Goal: Task Accomplishment & Management: Complete application form

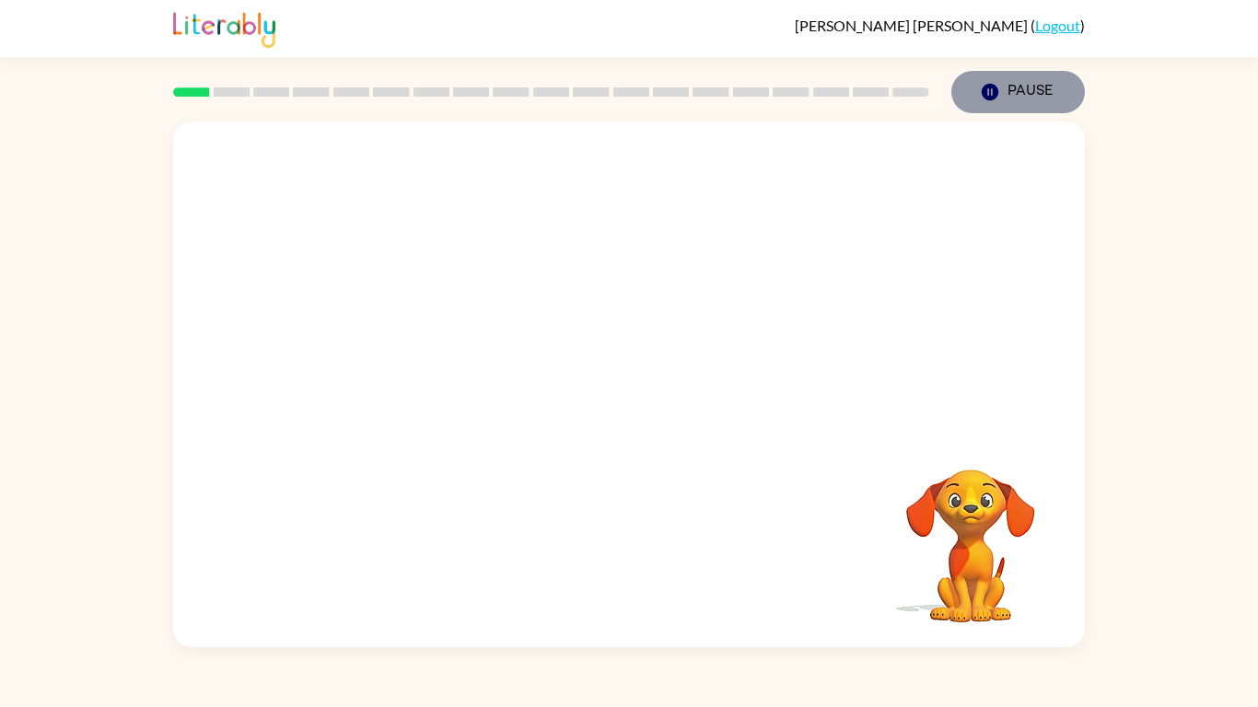
click at [991, 84] on icon "button" at bounding box center [990, 92] width 17 height 17
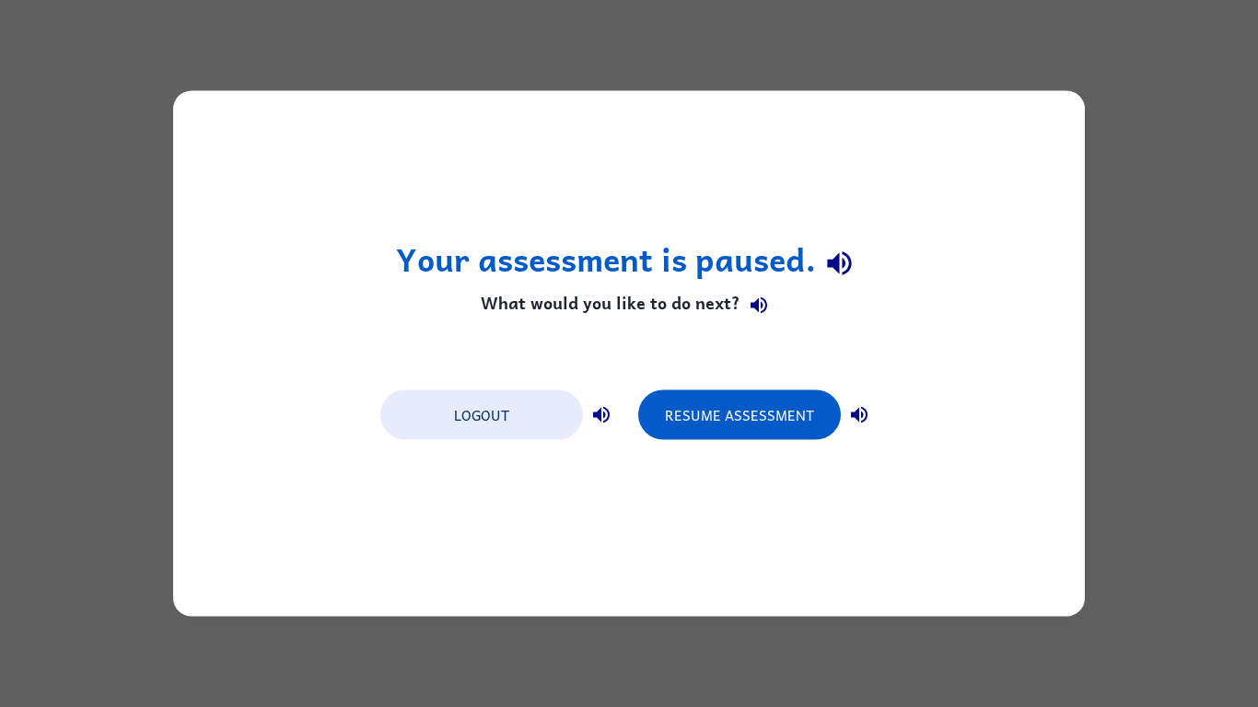
click at [990, 84] on div "Your assessment is paused. What would you like to do next? Logout Resume Assess…" at bounding box center [629, 353] width 1258 height 707
click at [802, 393] on button "Resume Assessment" at bounding box center [739, 415] width 203 height 50
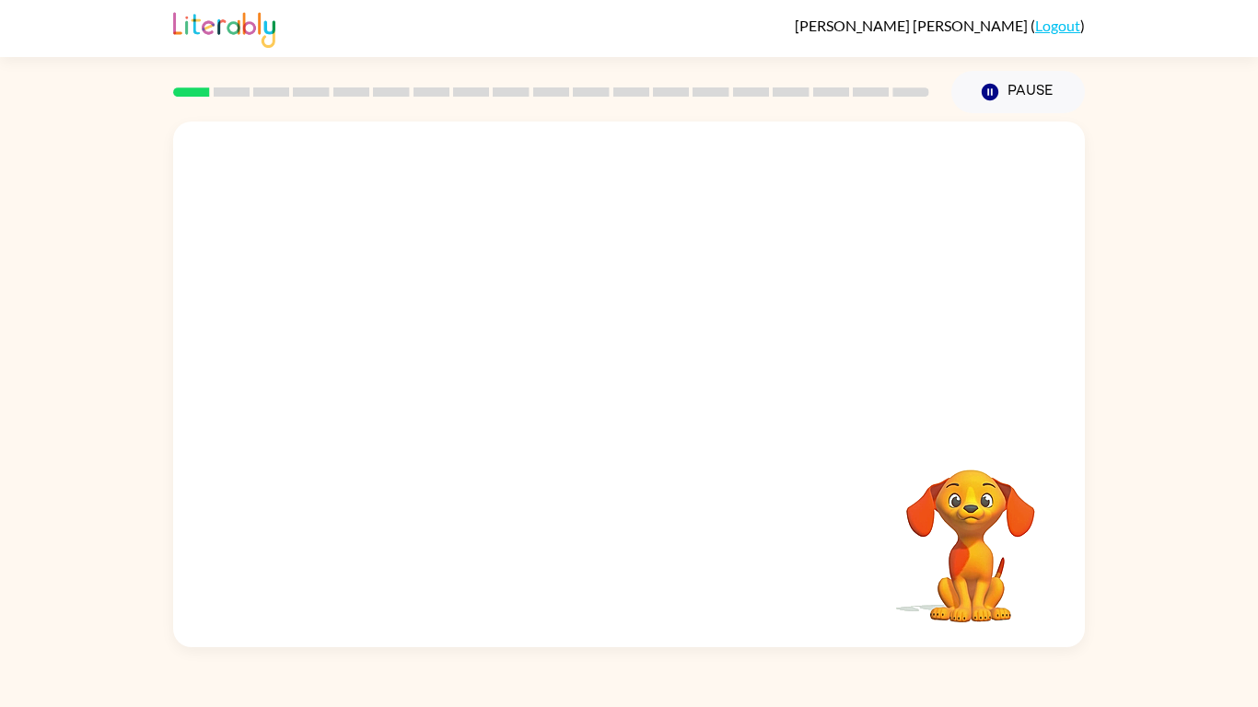
click at [498, 527] on div "Your browser must support playing .mp4 files to use Literably. Please try using…" at bounding box center [629, 385] width 912 height 526
click at [633, 369] on div at bounding box center [629, 393] width 118 height 67
click at [633, 370] on div at bounding box center [629, 393] width 118 height 67
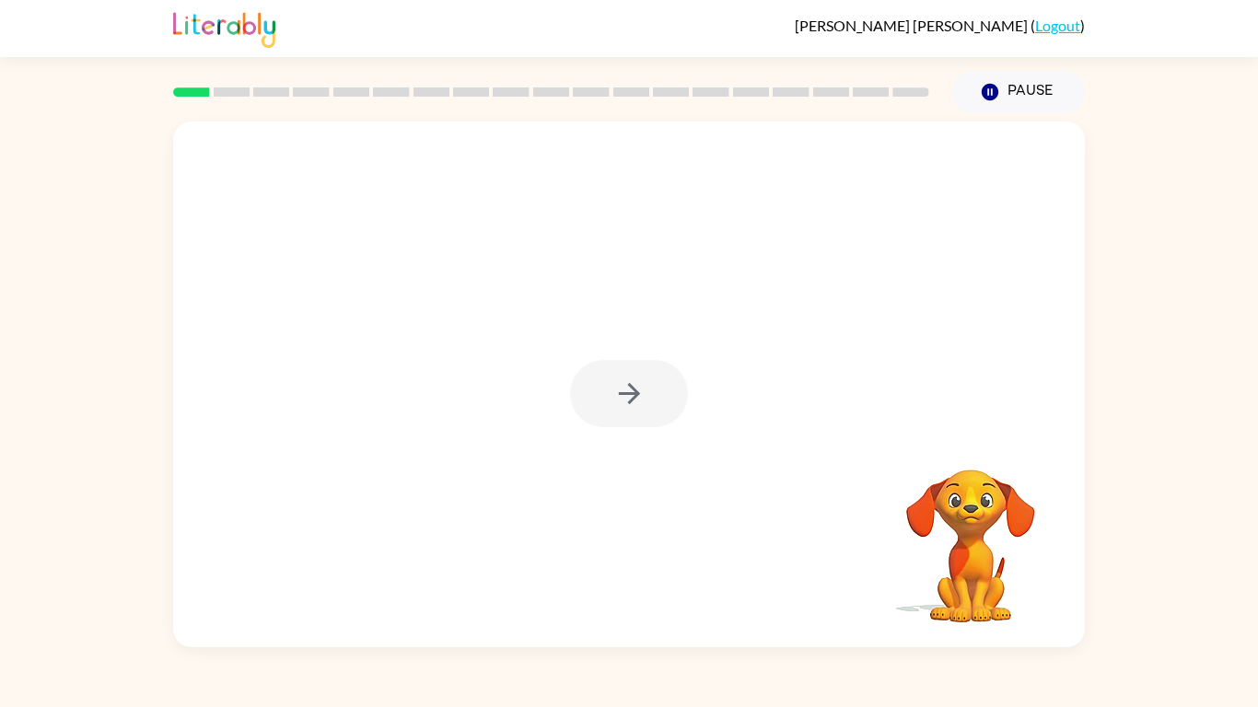
click at [633, 370] on div at bounding box center [629, 393] width 118 height 67
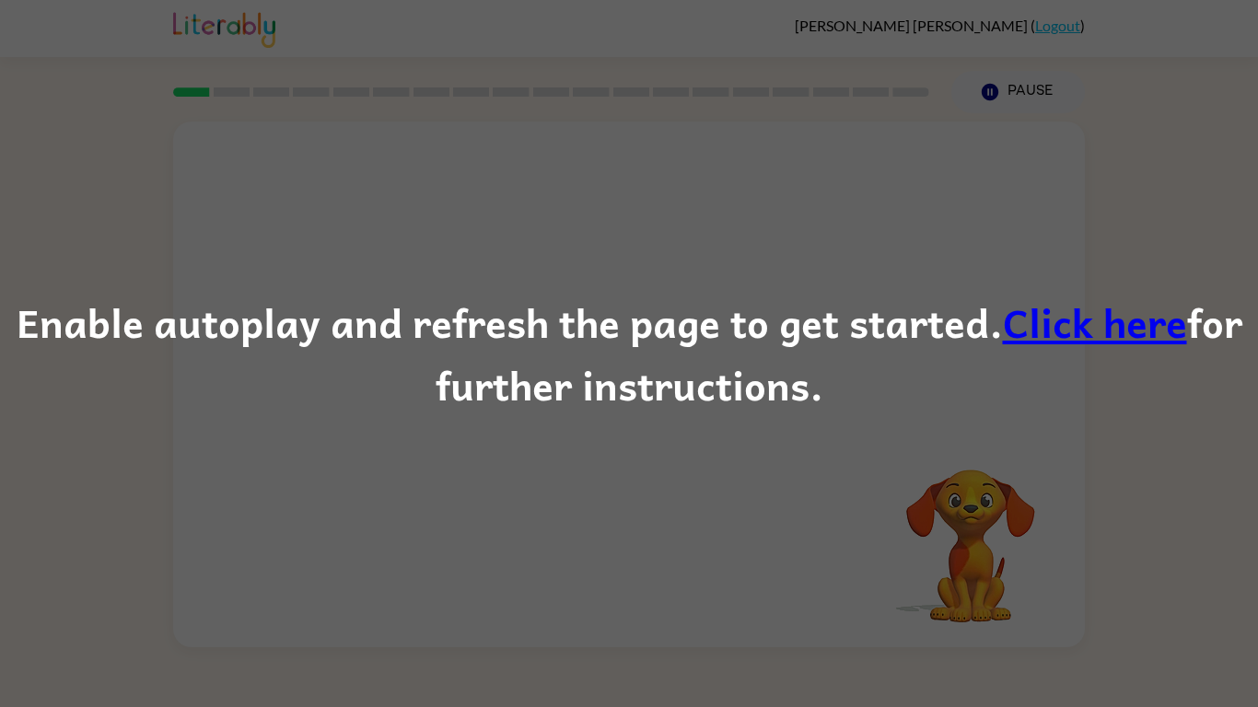
click at [1068, 331] on link "Click here" at bounding box center [1095, 322] width 184 height 62
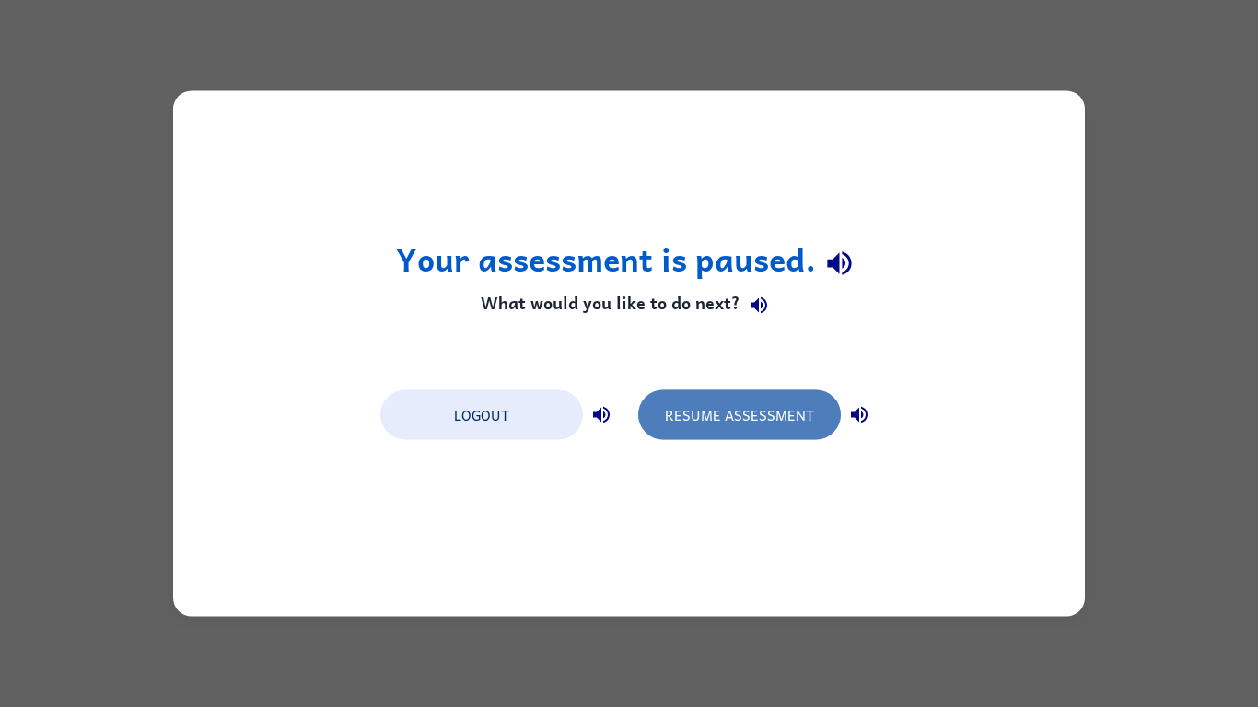
click at [714, 404] on button "Resume Assessment" at bounding box center [739, 415] width 203 height 50
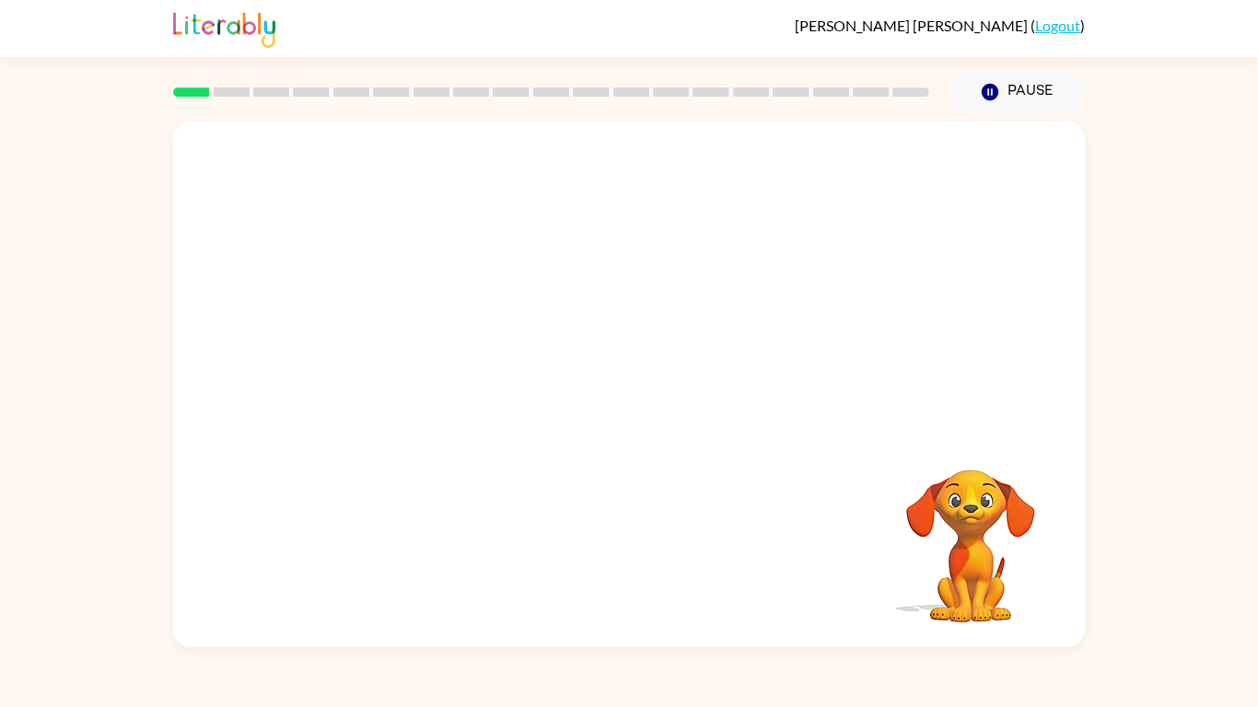
click at [569, 287] on video "Your browser must support playing .mp4 files to use Literably. Please try using…" at bounding box center [629, 276] width 912 height 309
click at [686, 341] on video "Your browser must support playing .mp4 files to use Literably. Please try using…" at bounding box center [629, 276] width 912 height 309
click at [753, 291] on video "Your browser must support playing .mp4 files to use Literably. Please try using…" at bounding box center [629, 276] width 912 height 309
click at [741, 289] on video "Your browser must support playing .mp4 files to use Literably. Please try using…" at bounding box center [629, 276] width 912 height 309
click at [622, 401] on icon "button" at bounding box center [629, 394] width 32 height 32
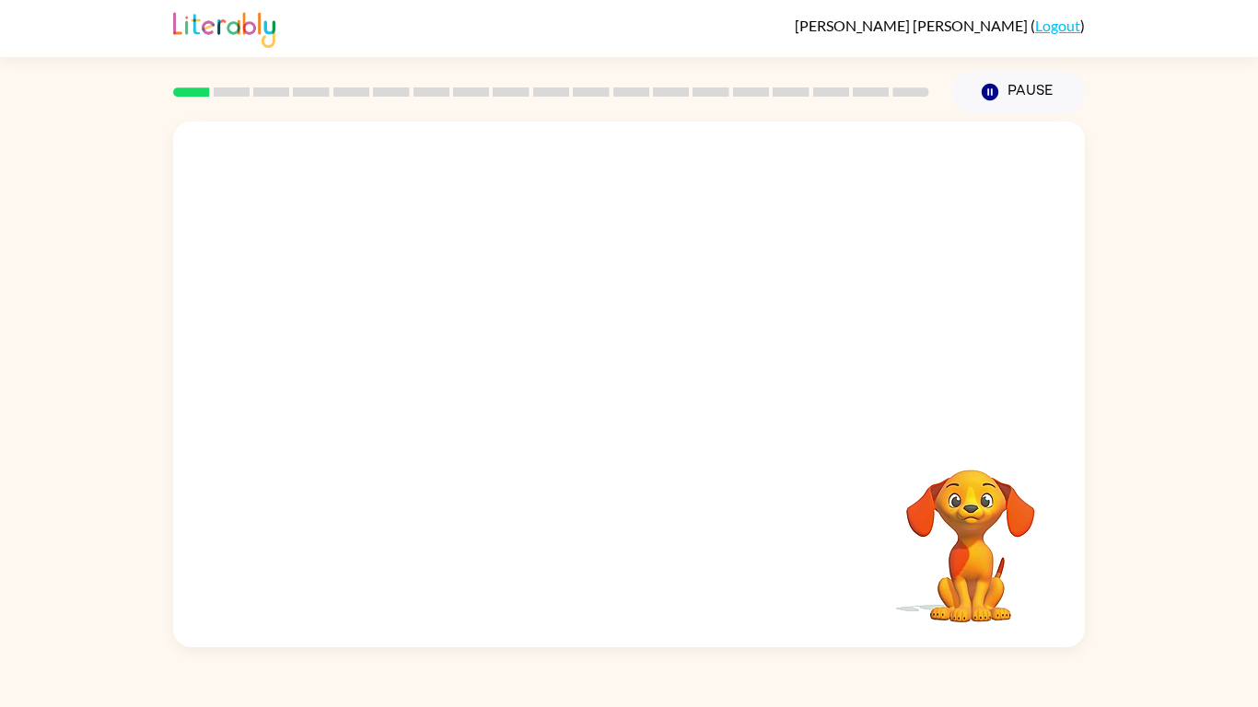
click at [622, 401] on div at bounding box center [629, 276] width 912 height 309
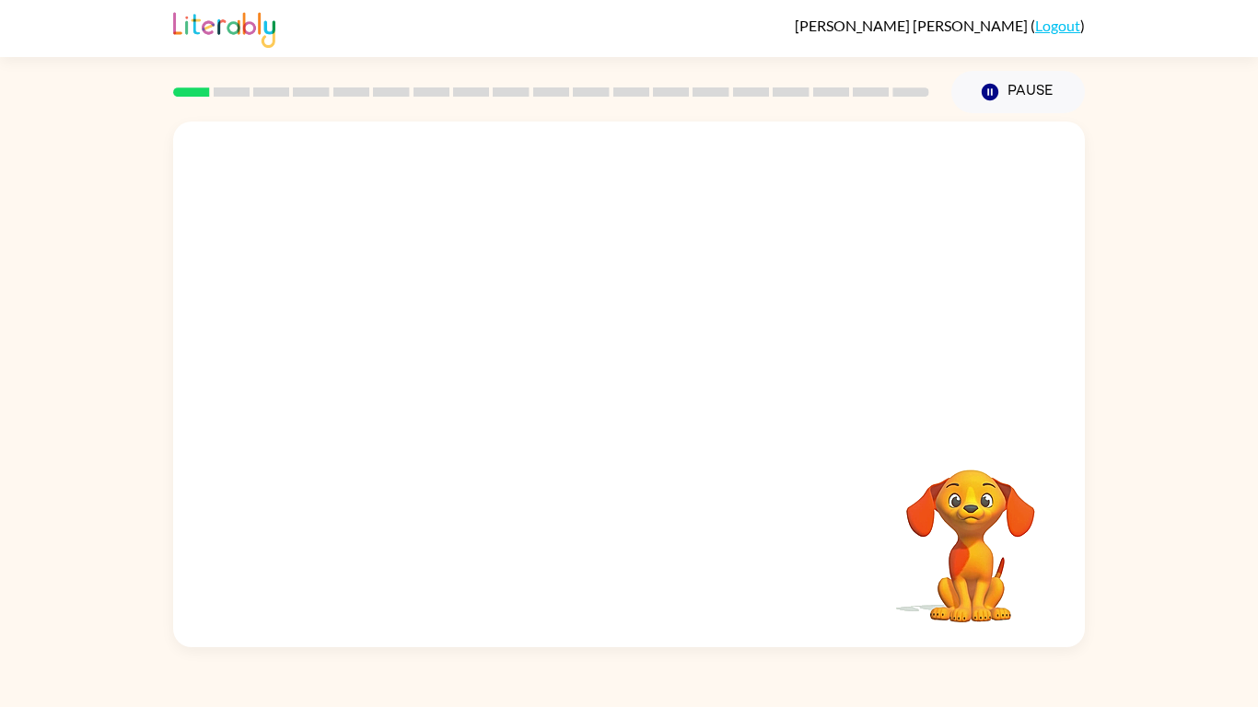
click at [622, 401] on div at bounding box center [629, 276] width 912 height 309
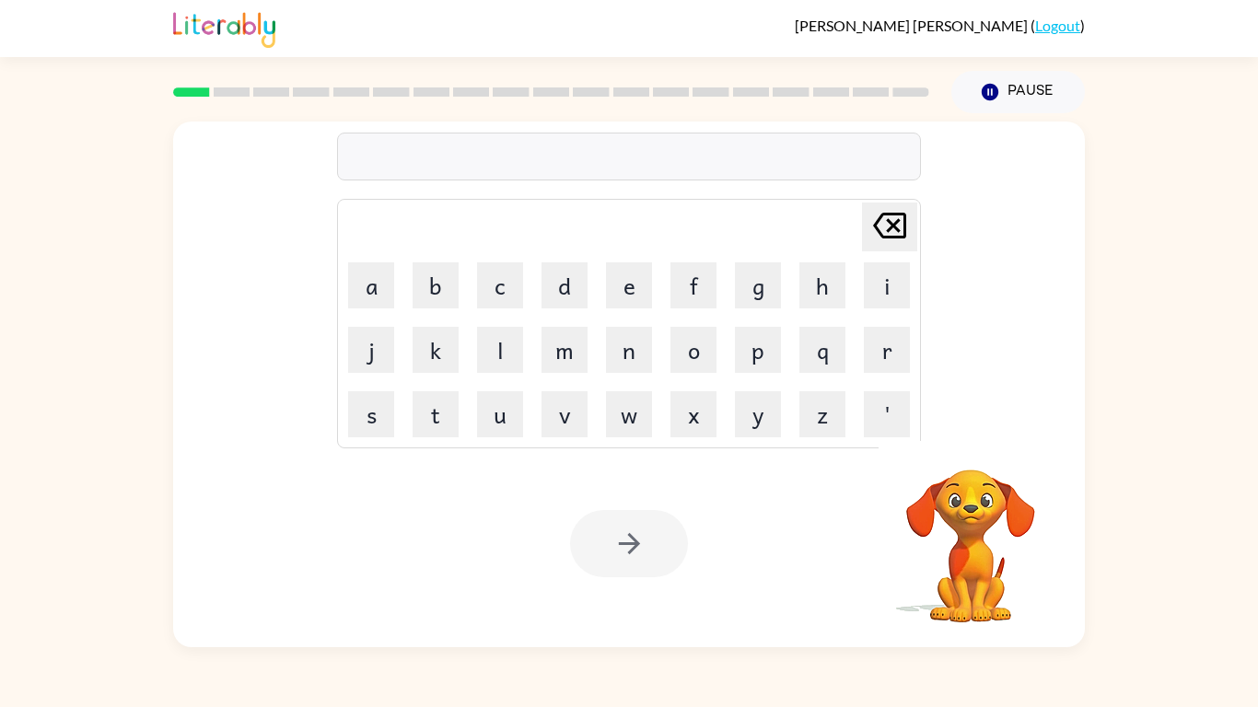
click at [704, 432] on button "x" at bounding box center [693, 414] width 46 height 46
click at [889, 228] on icon at bounding box center [889, 226] width 33 height 26
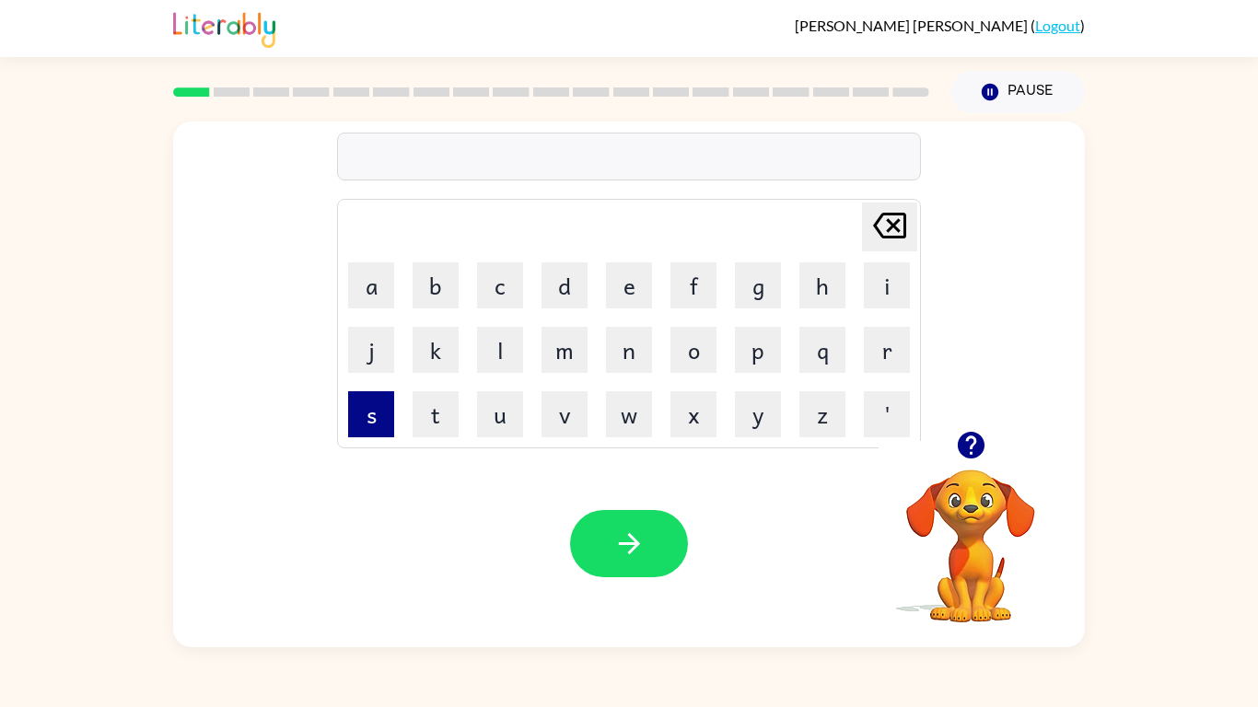
click at [365, 405] on button "s" at bounding box center [371, 414] width 46 height 46
click at [744, 367] on button "p" at bounding box center [758, 350] width 46 height 46
click at [703, 354] on button "o" at bounding box center [693, 350] width 46 height 46
click at [455, 418] on button "t" at bounding box center [436, 414] width 46 height 46
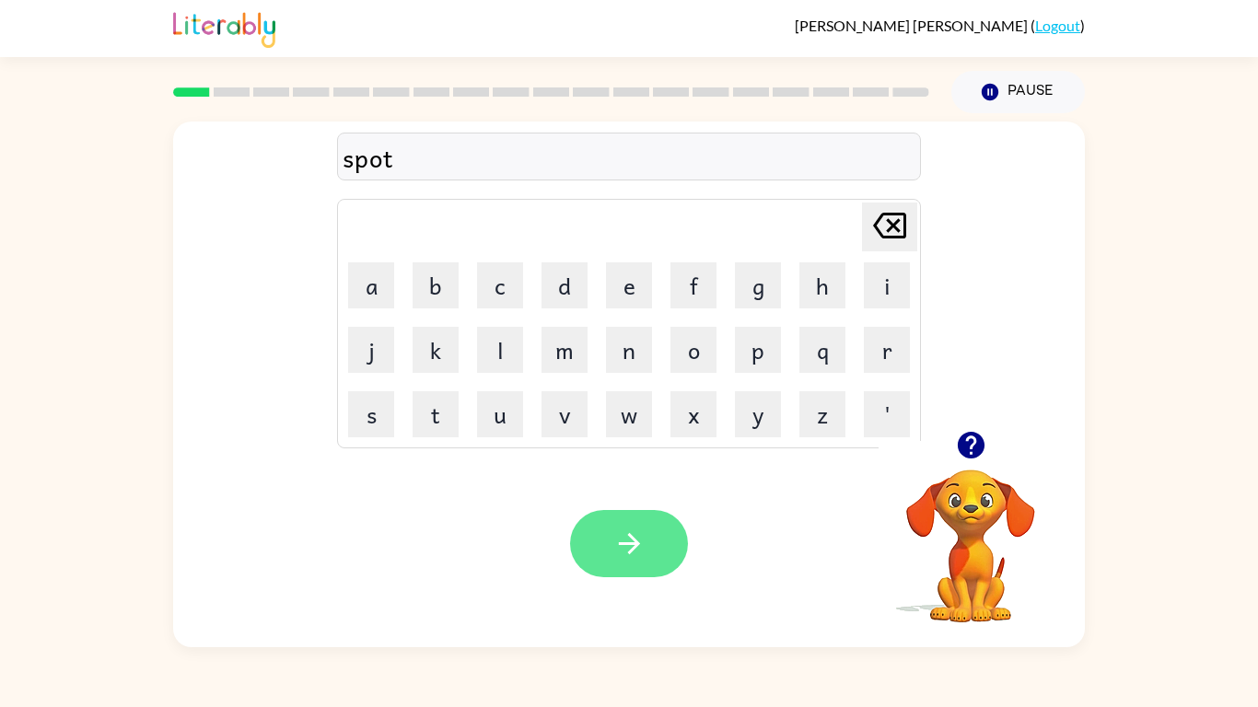
click at [618, 559] on icon "button" at bounding box center [629, 544] width 32 height 32
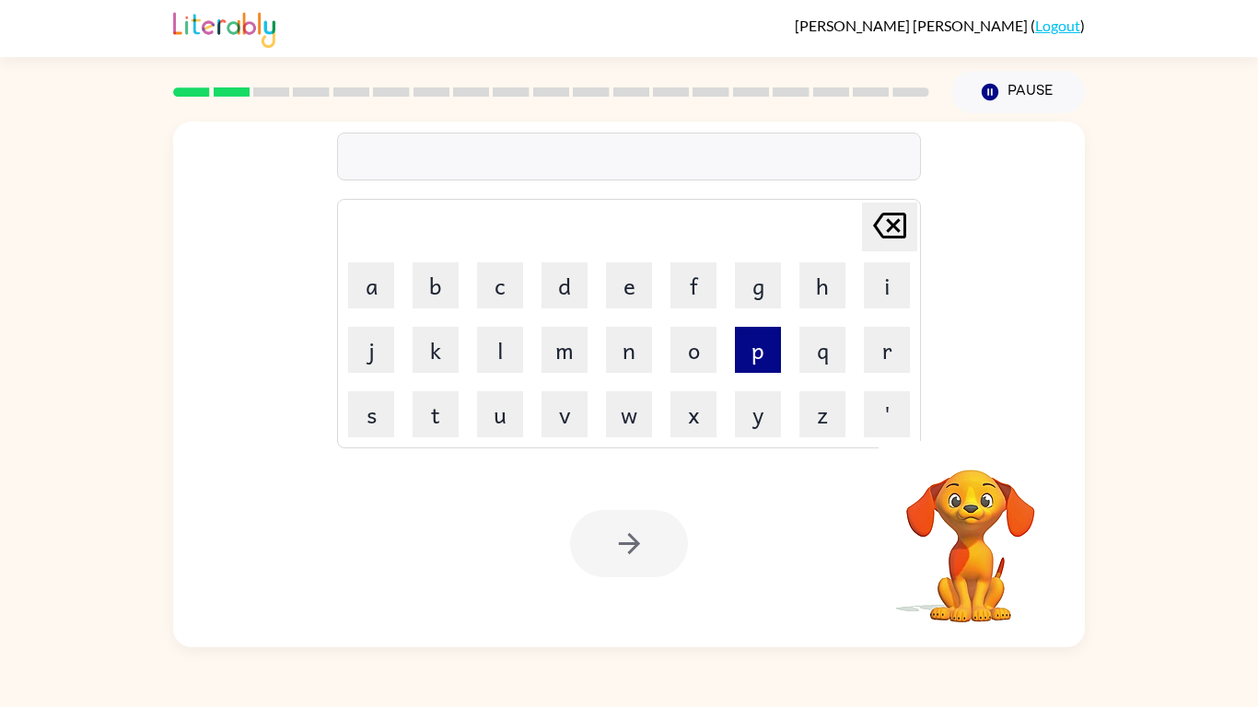
click at [738, 358] on button "p" at bounding box center [758, 350] width 46 height 46
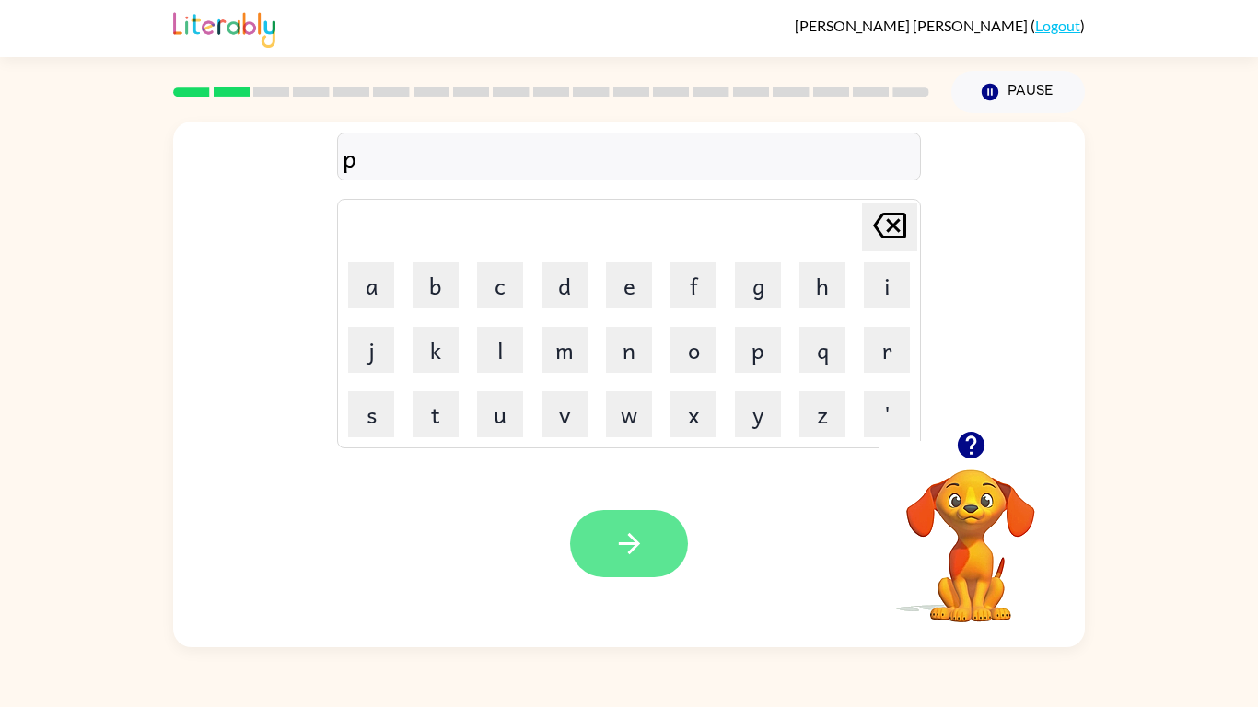
click at [639, 545] on icon "button" at bounding box center [629, 544] width 32 height 32
click at [593, 534] on button "button" at bounding box center [629, 543] width 118 height 67
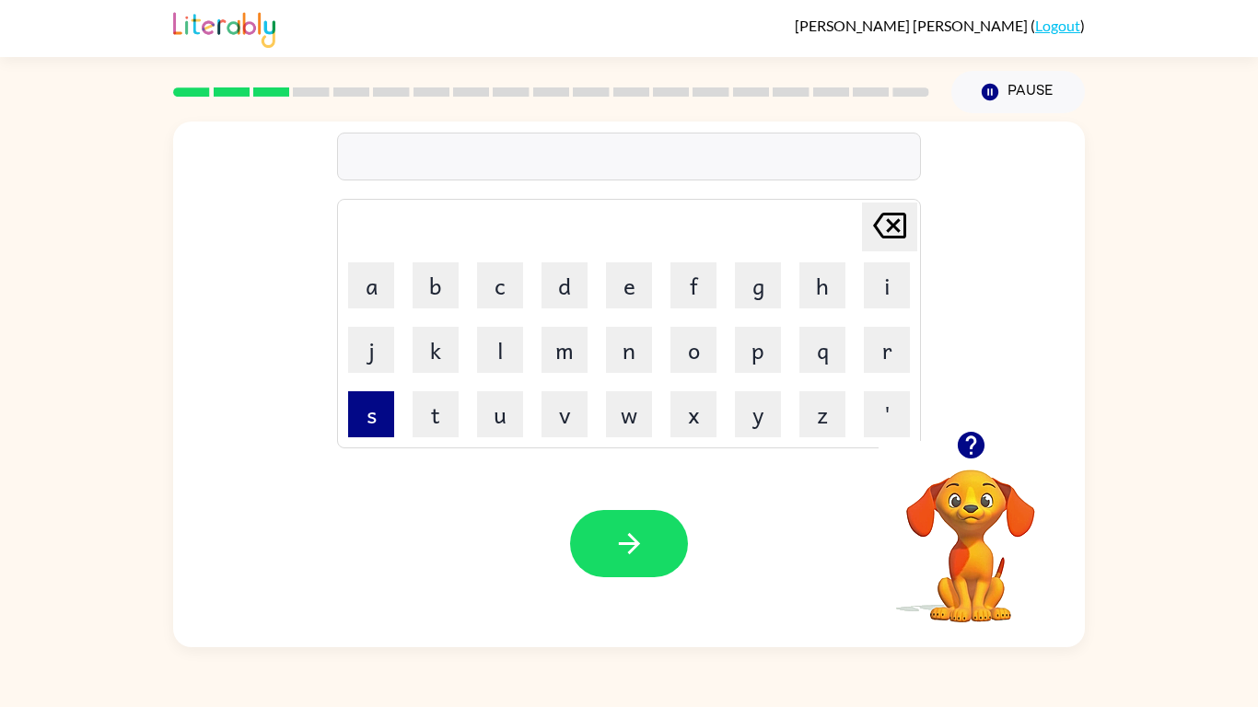
click at [366, 428] on button "s" at bounding box center [371, 414] width 46 height 46
click at [868, 288] on button "i" at bounding box center [887, 285] width 46 height 46
click at [423, 433] on button "t" at bounding box center [436, 414] width 46 height 46
click at [375, 395] on button "s" at bounding box center [371, 414] width 46 height 46
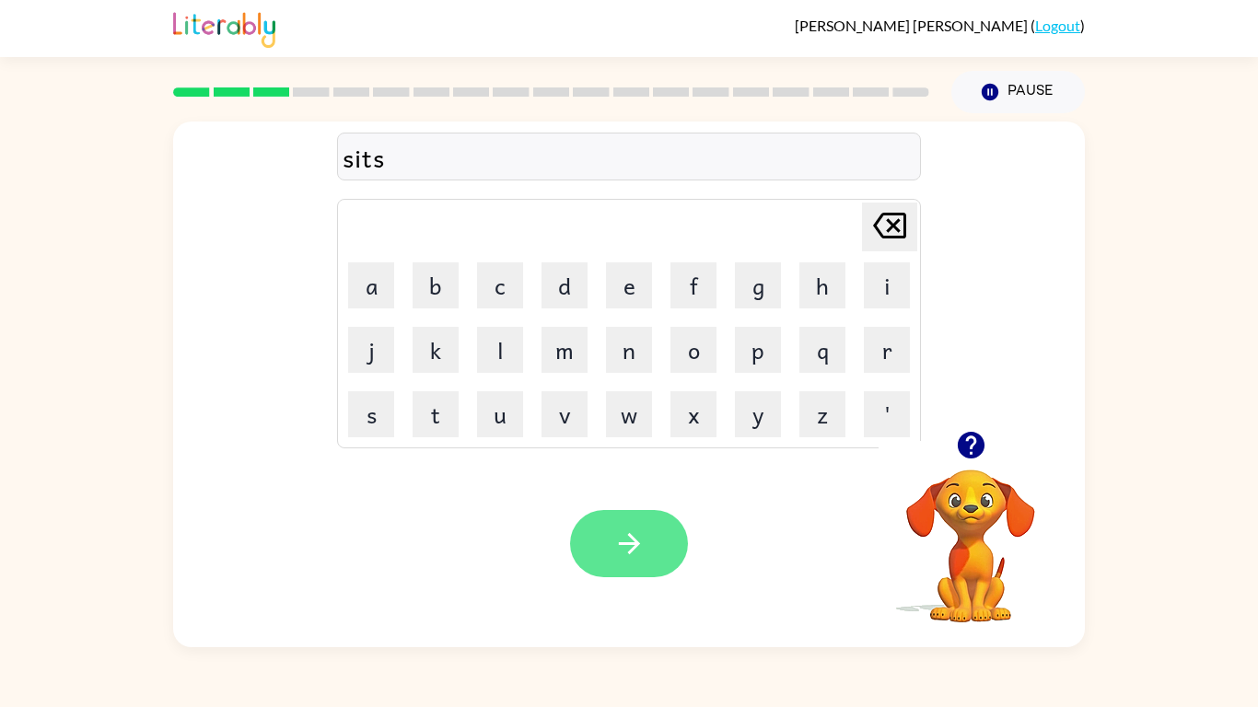
click at [615, 538] on icon "button" at bounding box center [629, 544] width 32 height 32
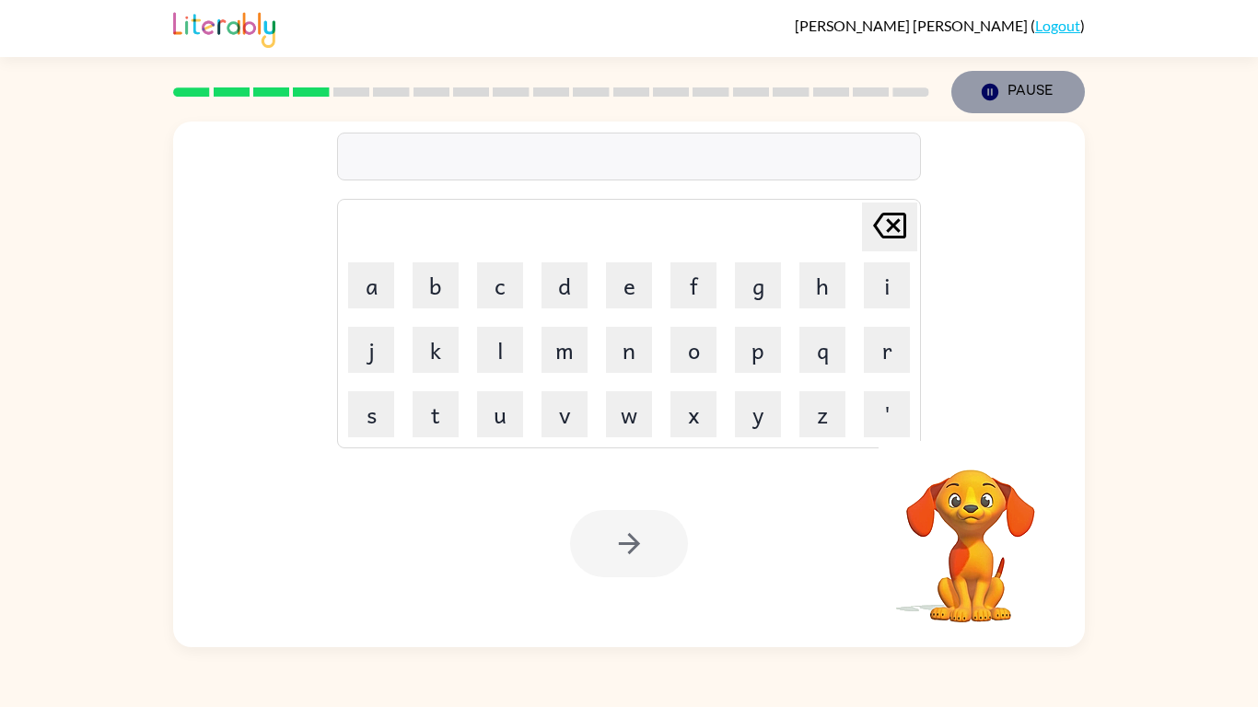
click at [1020, 83] on button "Pause Pause" at bounding box center [1018, 92] width 134 height 42
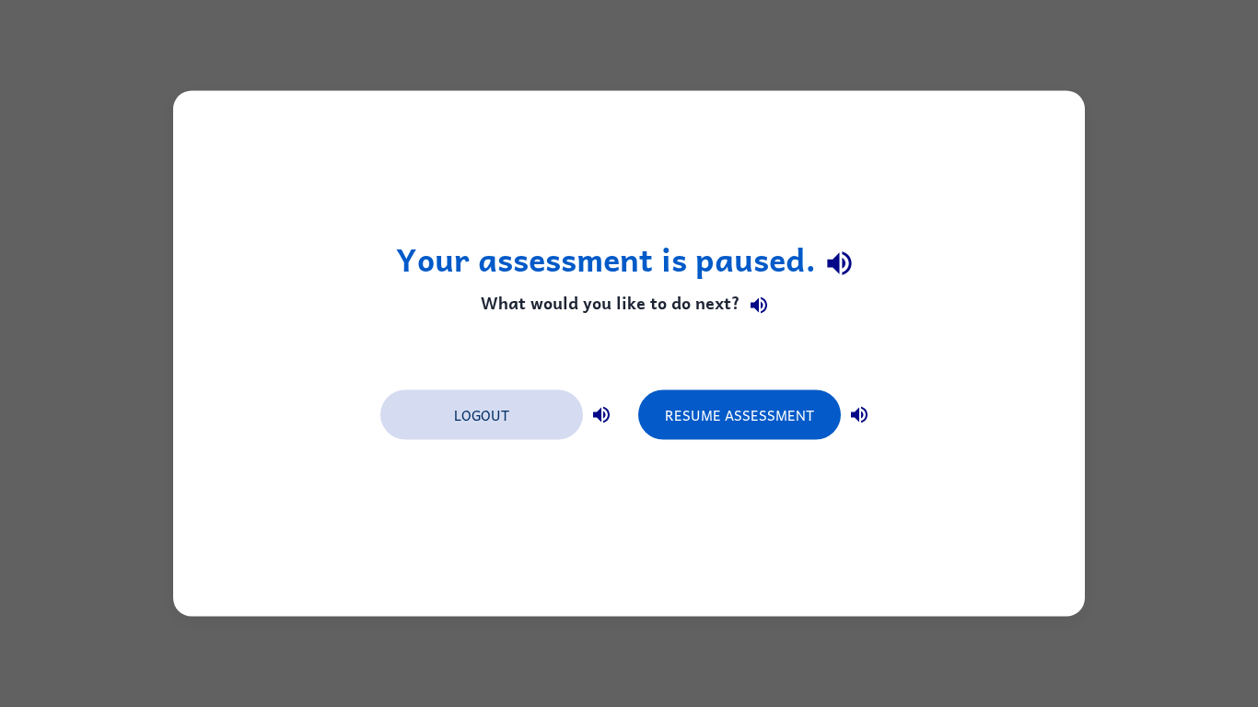
click at [389, 405] on button "Logout" at bounding box center [481, 415] width 203 height 50
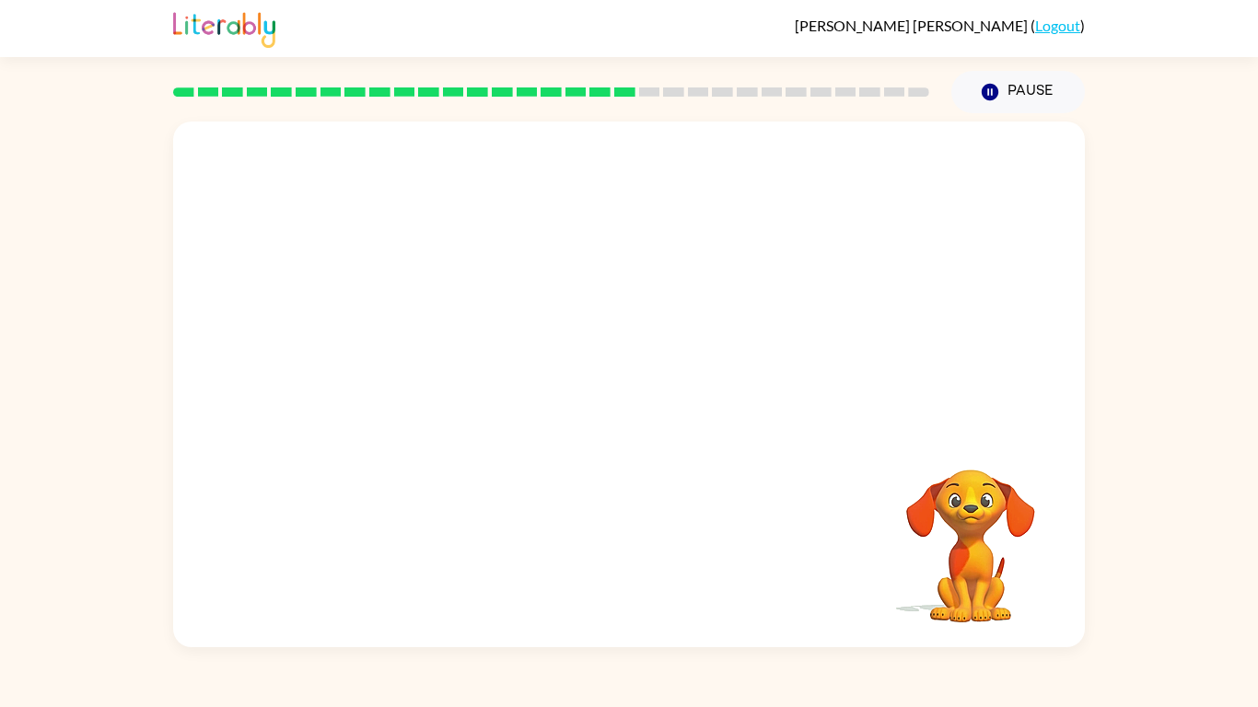
click at [1163, 291] on div "Your browser must support playing .mp4 files to use Literably. Please try using…" at bounding box center [629, 380] width 1258 height 534
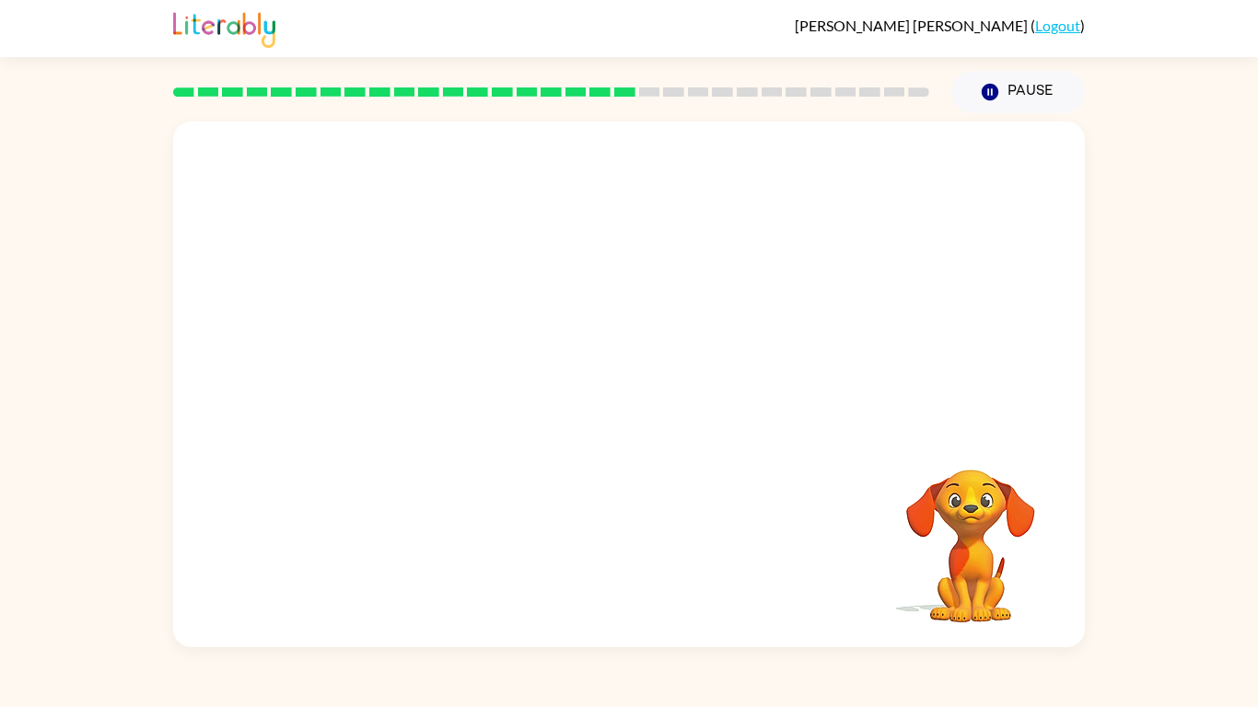
click at [1163, 291] on div "Your browser must support playing .mp4 files to use Literably. Please try using…" at bounding box center [629, 380] width 1258 height 534
click at [413, 363] on video "Your browser must support playing .mp4 files to use Literably. Please try using…" at bounding box center [629, 276] width 912 height 309
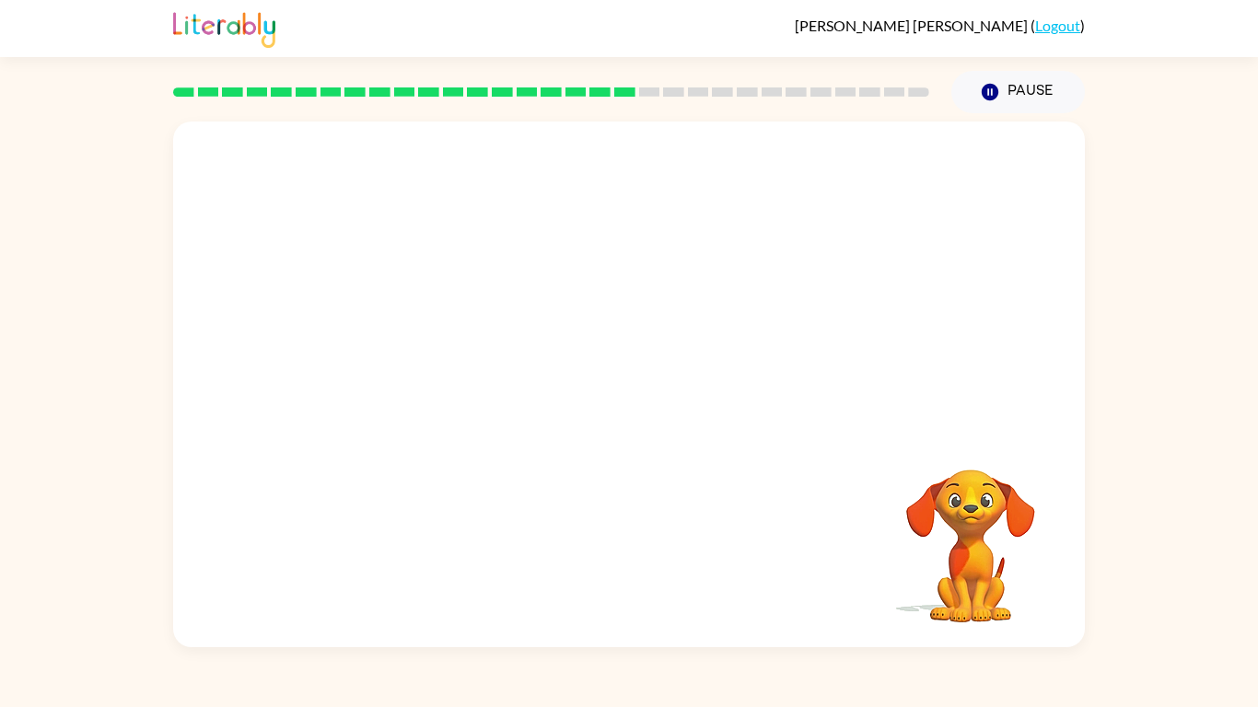
click at [410, 352] on video "Your browser must support playing .mp4 files to use Literably. Please try using…" at bounding box center [629, 276] width 912 height 309
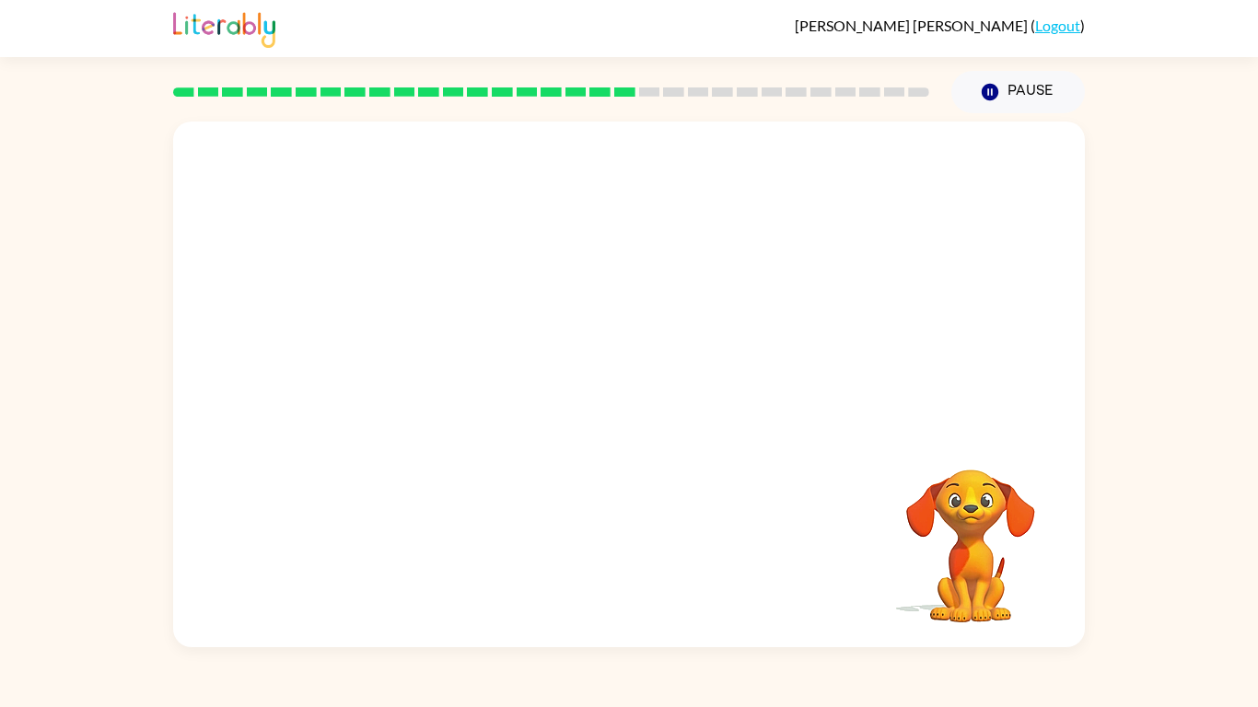
click at [410, 352] on video "Your browser must support playing .mp4 files to use Literably. Please try using…" at bounding box center [629, 276] width 912 height 309
click at [414, 356] on video "Your browser must support playing .mp4 files to use Literably. Please try using…" at bounding box center [629, 276] width 912 height 309
click at [416, 356] on video "Your browser must support playing .mp4 files to use Literably. Please try using…" at bounding box center [629, 276] width 912 height 309
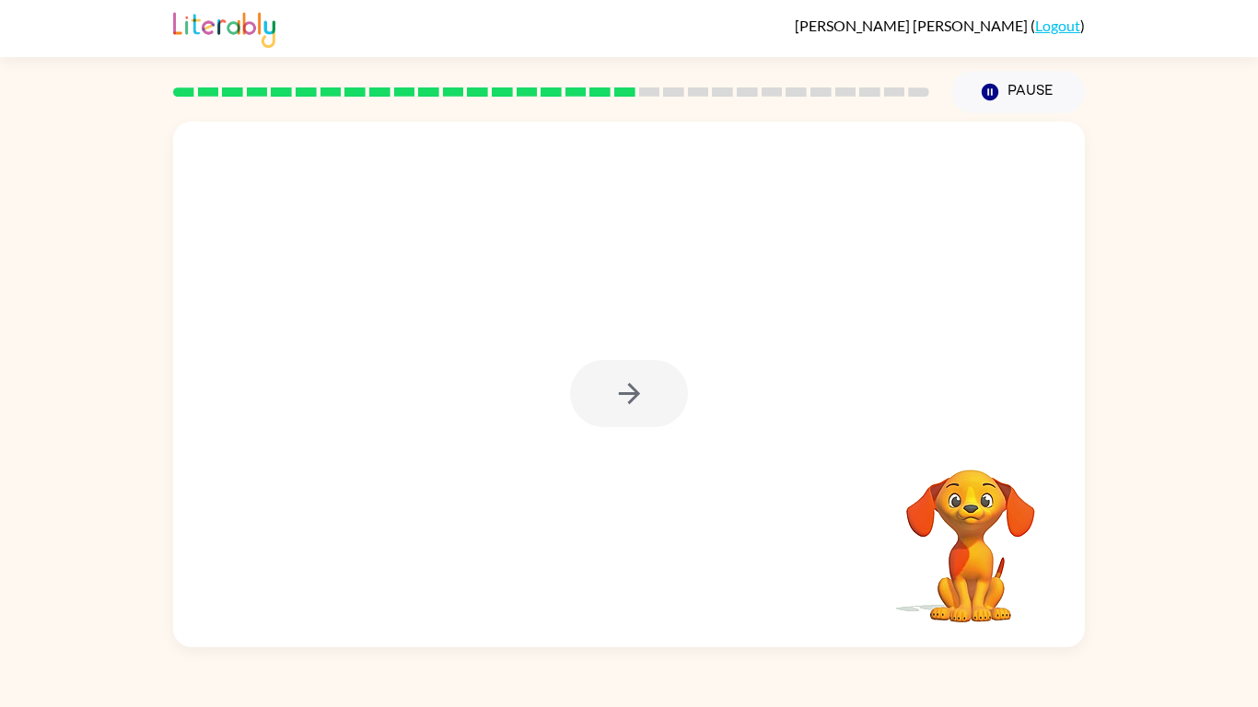
click at [652, 386] on div at bounding box center [629, 393] width 118 height 67
click at [652, 386] on button "button" at bounding box center [629, 393] width 118 height 67
click at [652, 386] on div at bounding box center [629, 393] width 118 height 67
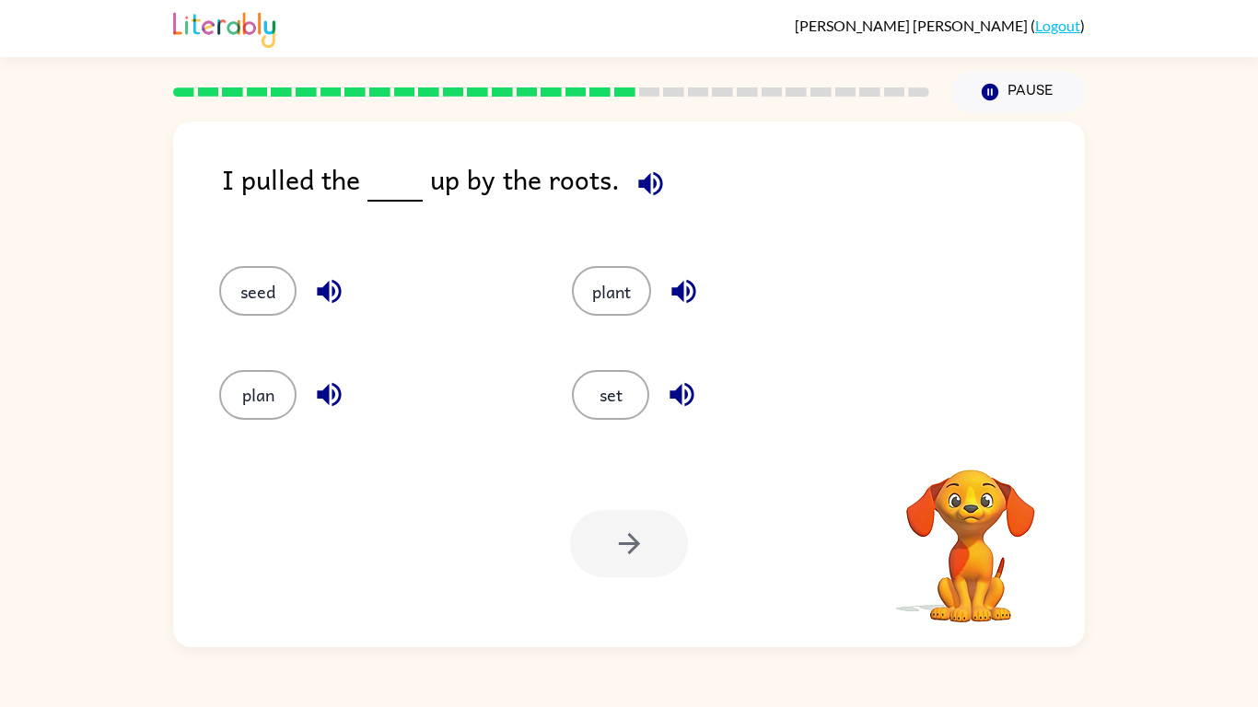
click at [652, 386] on div "set" at bounding box center [727, 395] width 310 height 50
click at [677, 184] on div "I pulled the up by the roots." at bounding box center [653, 193] width 863 height 71
click at [658, 184] on icon "button" at bounding box center [650, 184] width 32 height 32
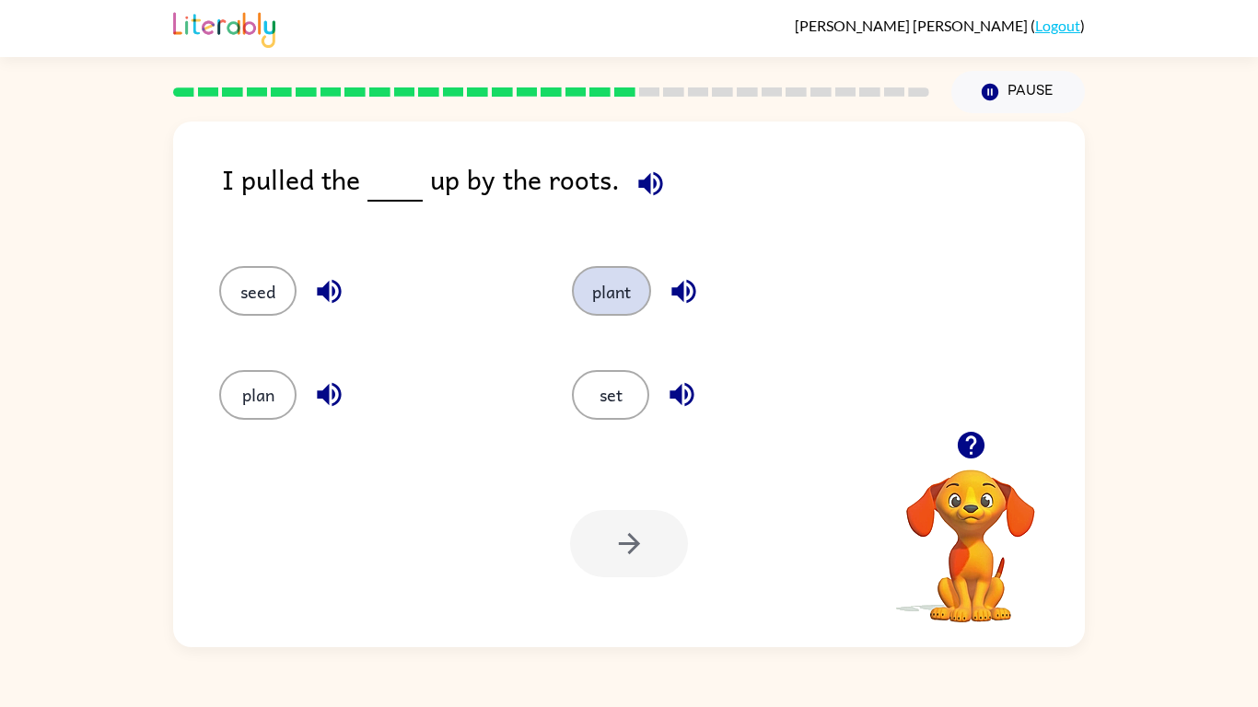
click at [648, 287] on button "plant" at bounding box center [611, 291] width 79 height 50
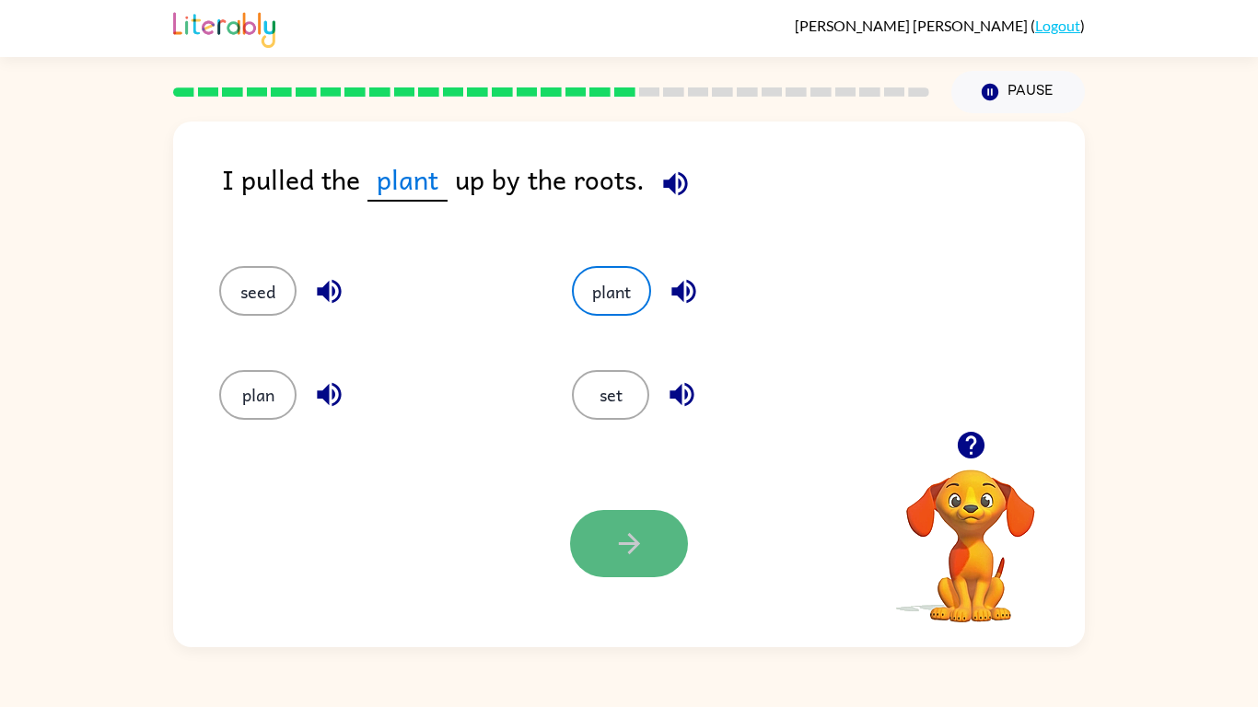
click at [628, 522] on button "button" at bounding box center [629, 543] width 118 height 67
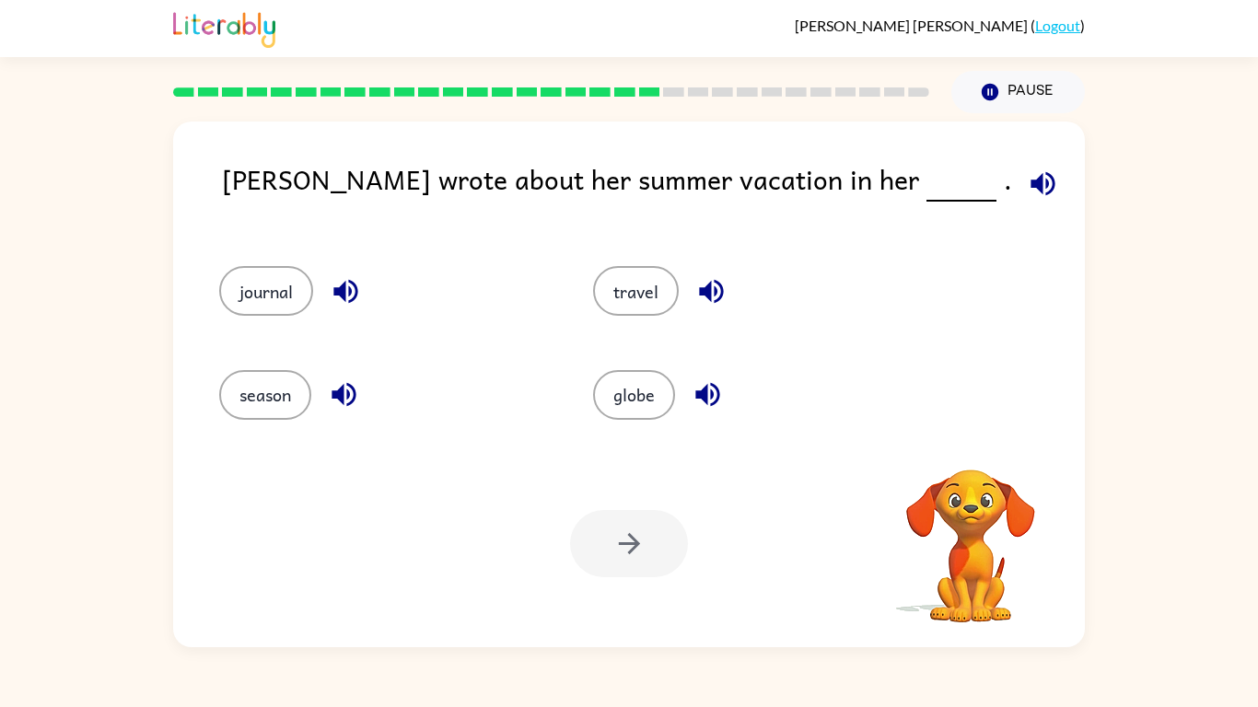
click at [628, 522] on div at bounding box center [629, 543] width 118 height 67
click at [1027, 172] on icon "button" at bounding box center [1043, 184] width 32 height 32
click at [280, 302] on button "journal" at bounding box center [266, 291] width 94 height 50
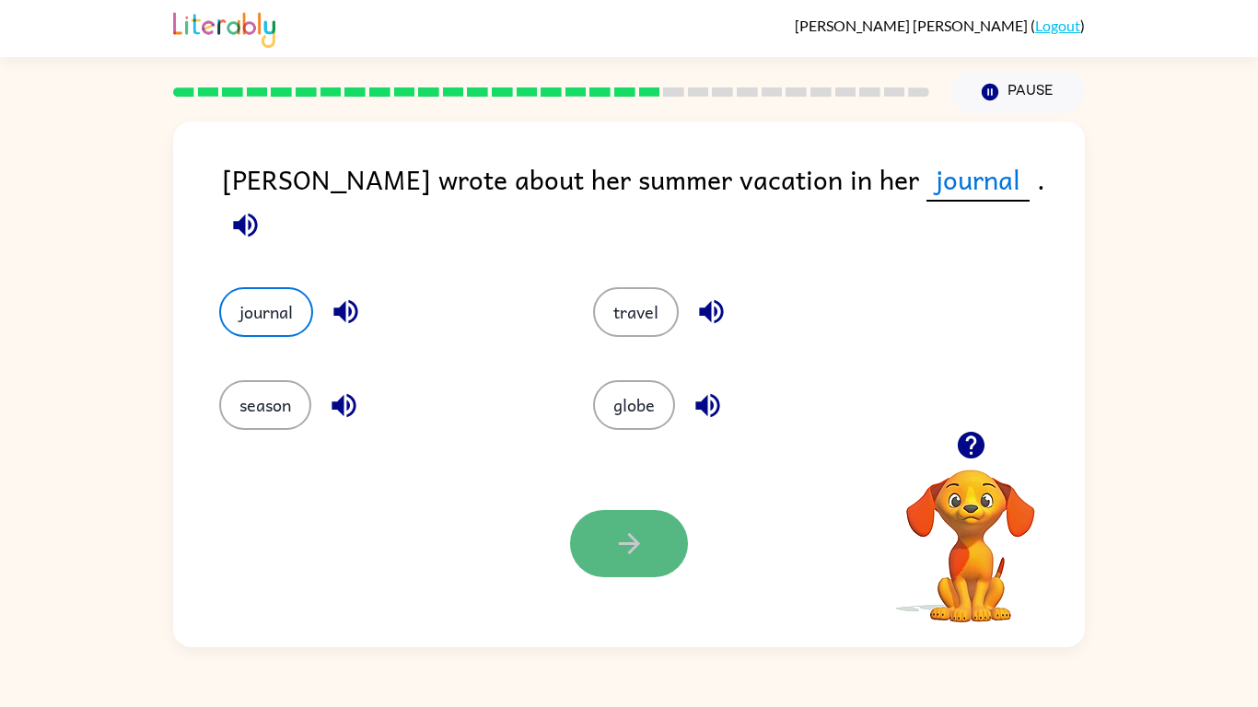
click at [594, 553] on button "button" at bounding box center [629, 543] width 118 height 67
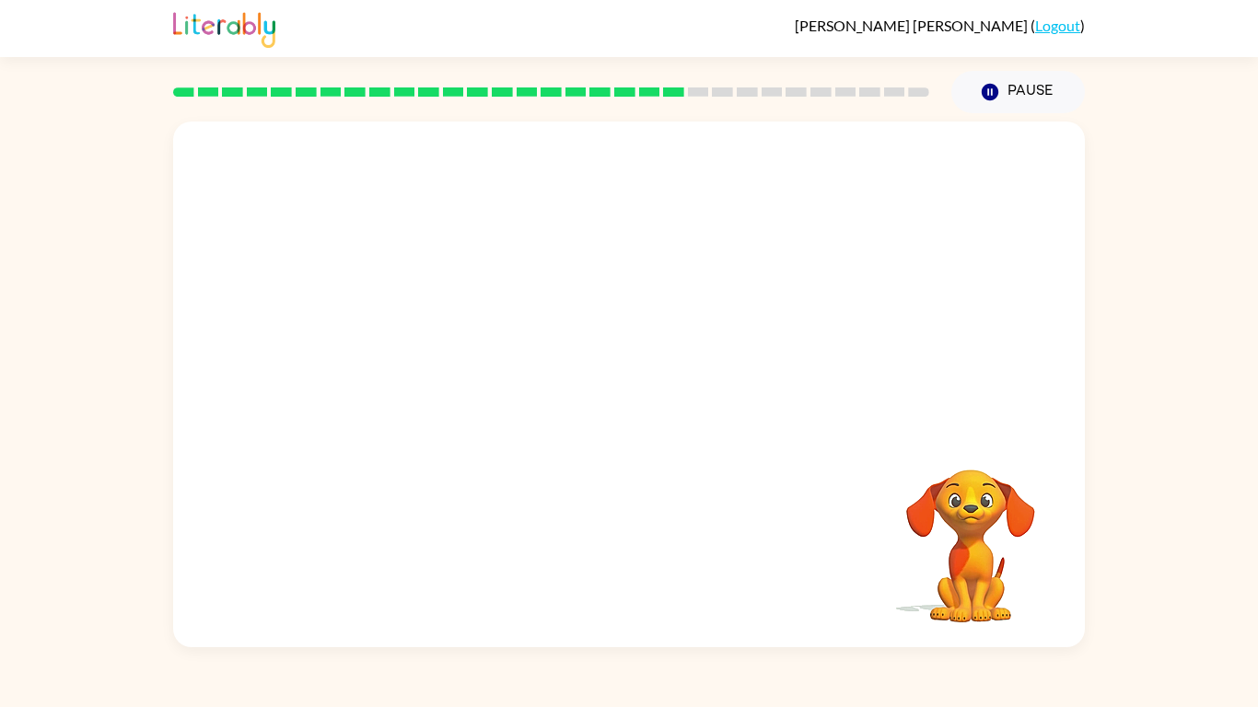
click at [395, 324] on div at bounding box center [629, 276] width 912 height 309
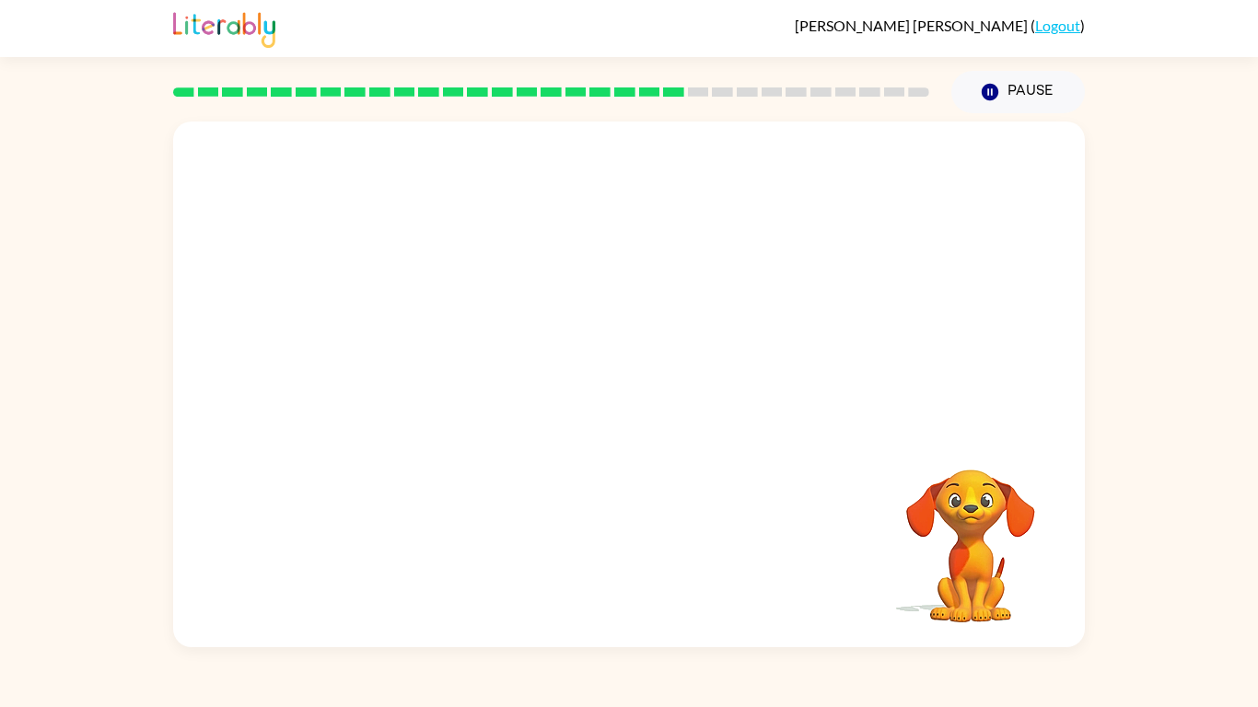
click at [395, 324] on div at bounding box center [629, 276] width 912 height 309
click at [395, 324] on video "Your browser must support playing .mp4 files to use Literably. Please try using…" at bounding box center [629, 276] width 912 height 309
click at [463, 383] on video "Your browser must support playing .mp4 files to use Literably. Please try using…" at bounding box center [629, 276] width 912 height 309
click at [456, 373] on video "Your browser must support playing .mp4 files to use Literably. Please try using…" at bounding box center [629, 276] width 912 height 309
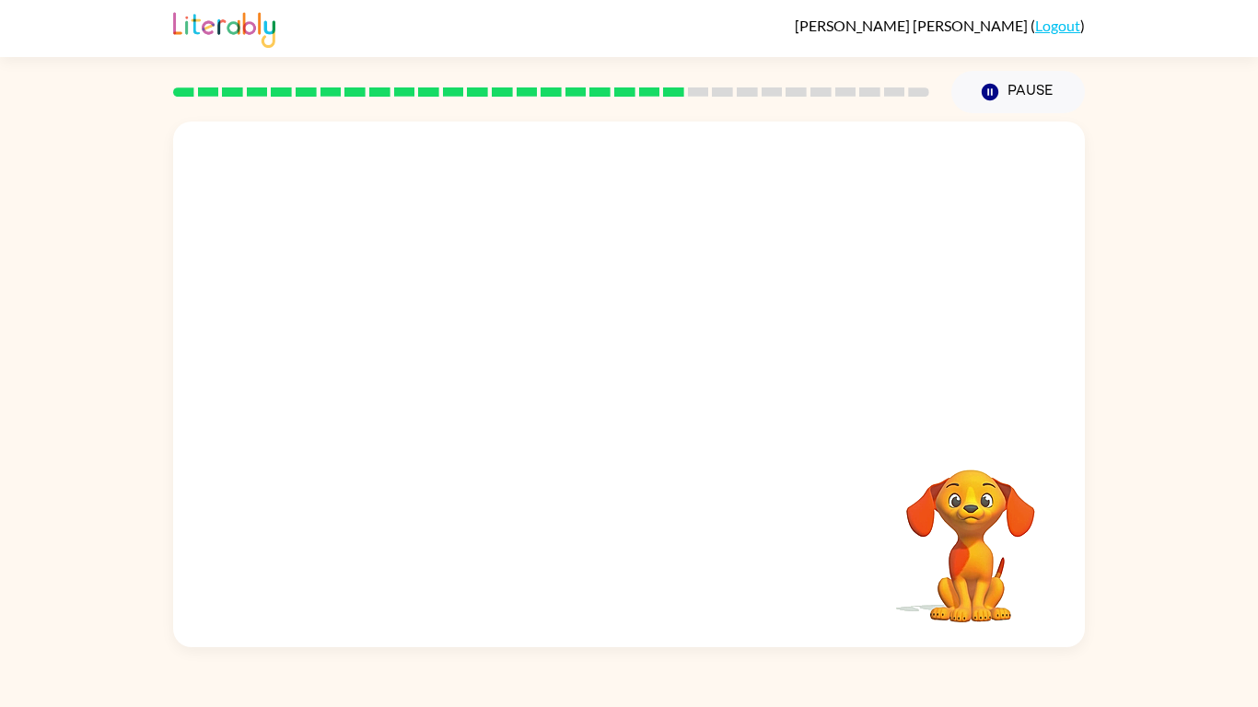
click at [456, 373] on video "Your browser must support playing .mp4 files to use Literably. Please try using…" at bounding box center [629, 276] width 912 height 309
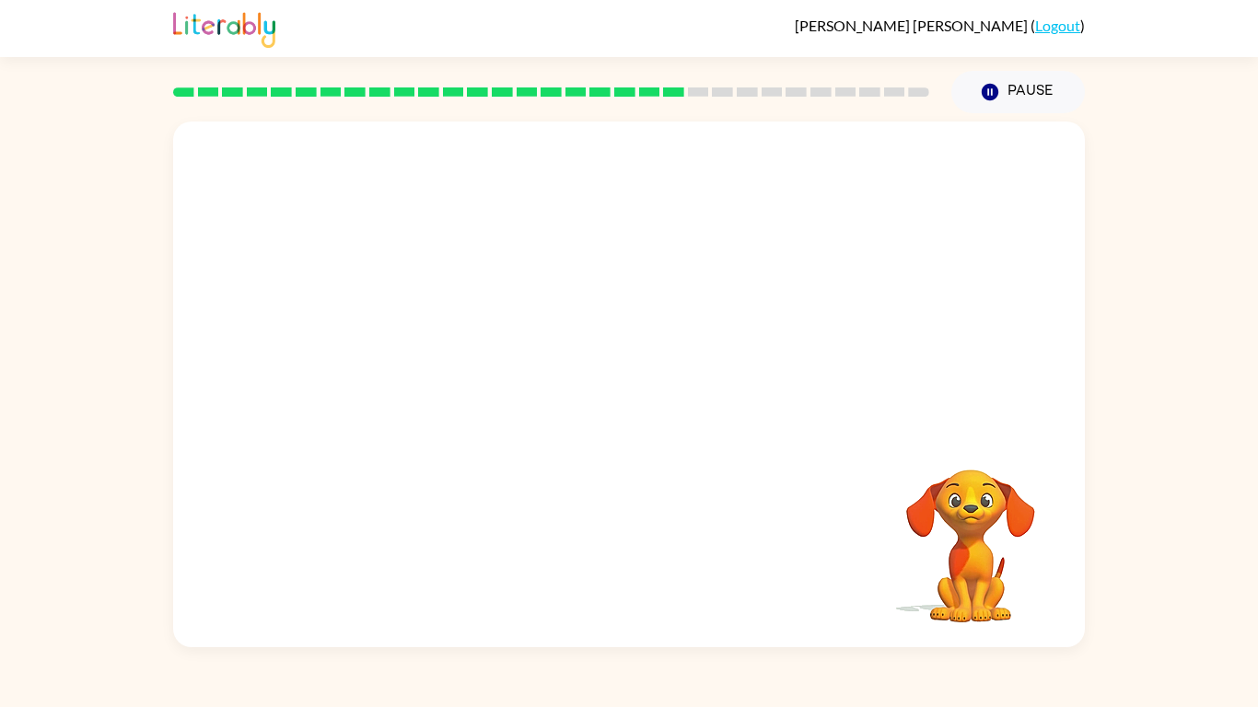
click at [456, 373] on video "Your browser must support playing .mp4 files to use Literably. Please try using…" at bounding box center [629, 276] width 912 height 309
click at [461, 370] on video "Your browser must support playing .mp4 files to use Literably. Please try using…" at bounding box center [629, 276] width 912 height 309
click at [742, 470] on div at bounding box center [629, 385] width 912 height 526
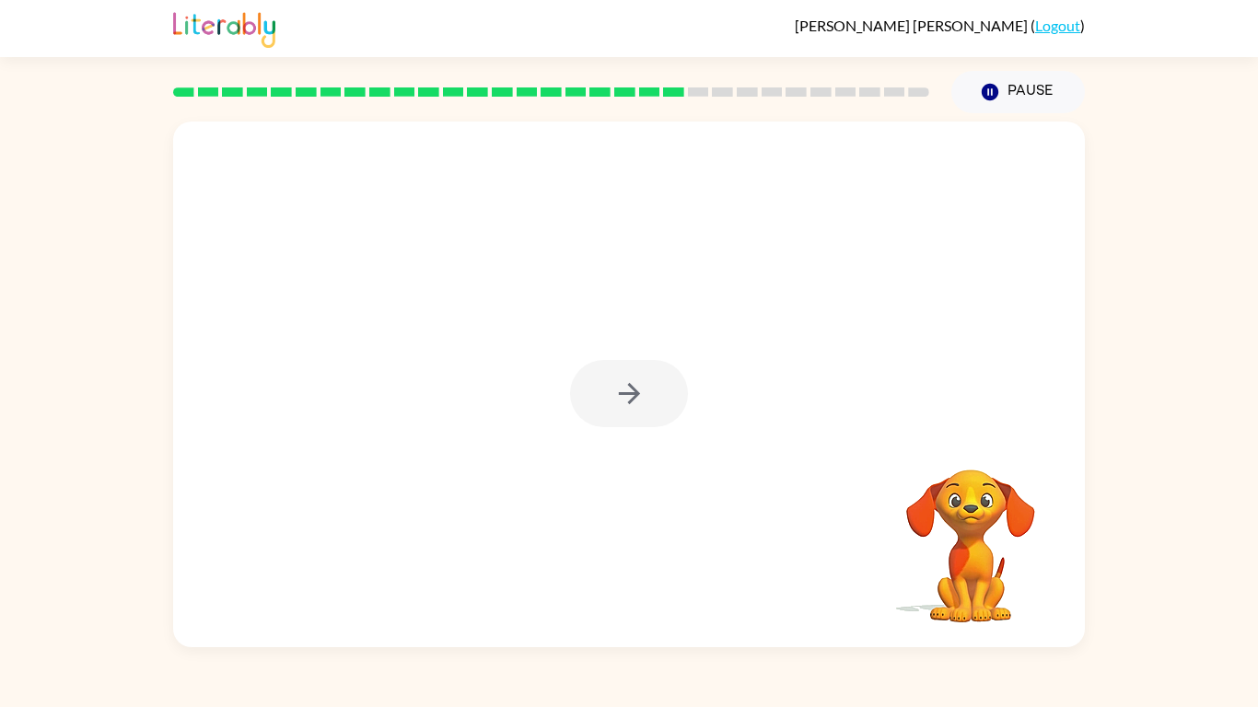
click at [742, 470] on div at bounding box center [629, 385] width 912 height 526
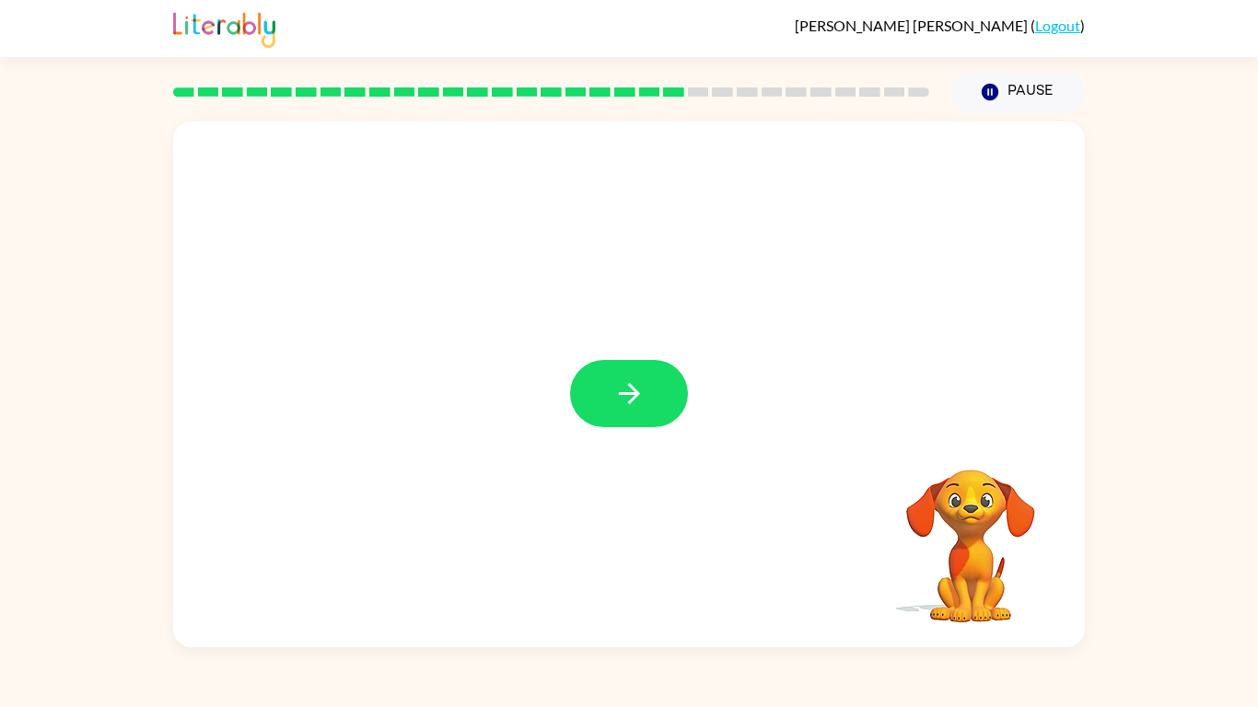
click at [742, 470] on div at bounding box center [629, 385] width 912 height 526
click at [625, 414] on button "button" at bounding box center [629, 393] width 118 height 67
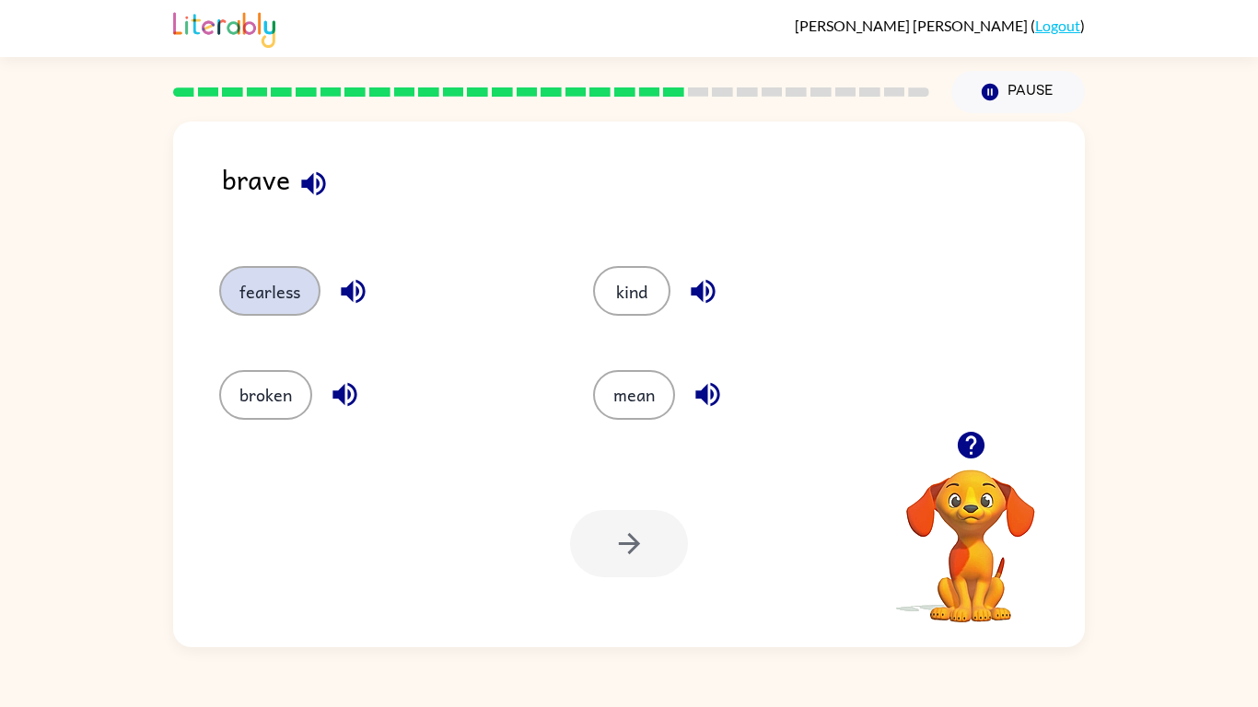
click at [255, 297] on button "fearless" at bounding box center [269, 291] width 101 height 50
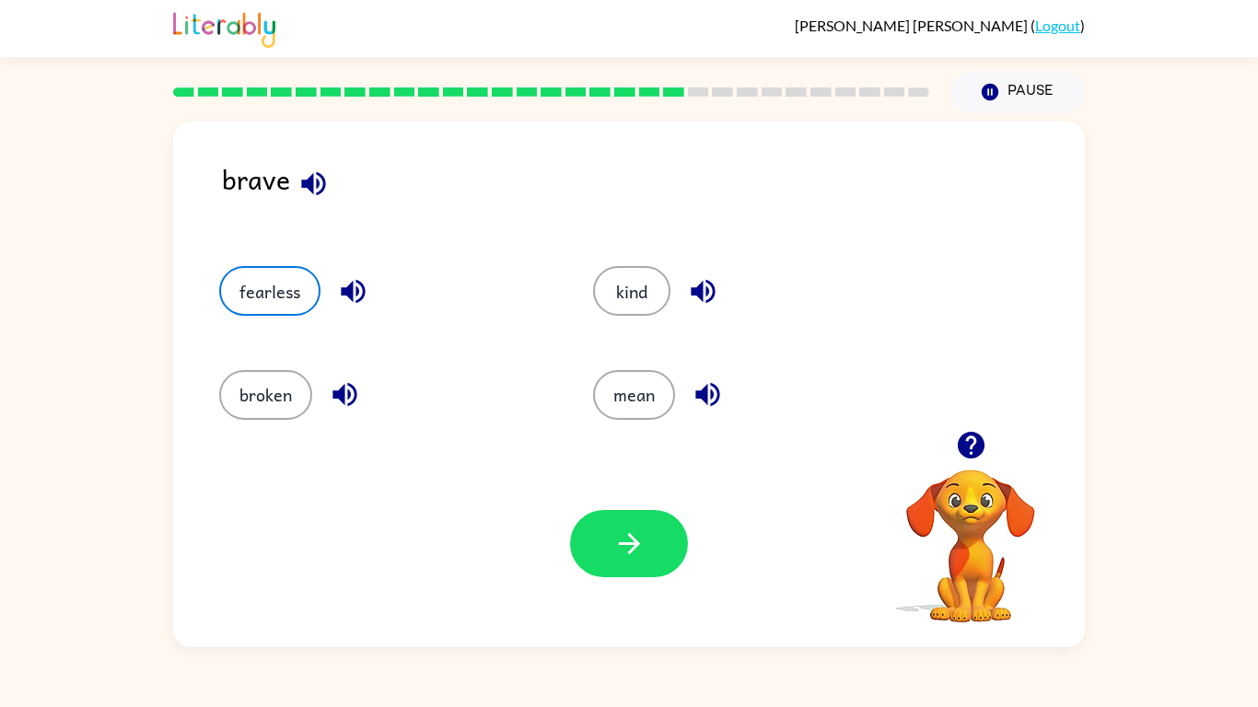
click at [596, 585] on div "Your browser must support playing .mp4 files to use Literably. Please try using…" at bounding box center [629, 543] width 912 height 207
click at [642, 522] on button "button" at bounding box center [629, 543] width 118 height 67
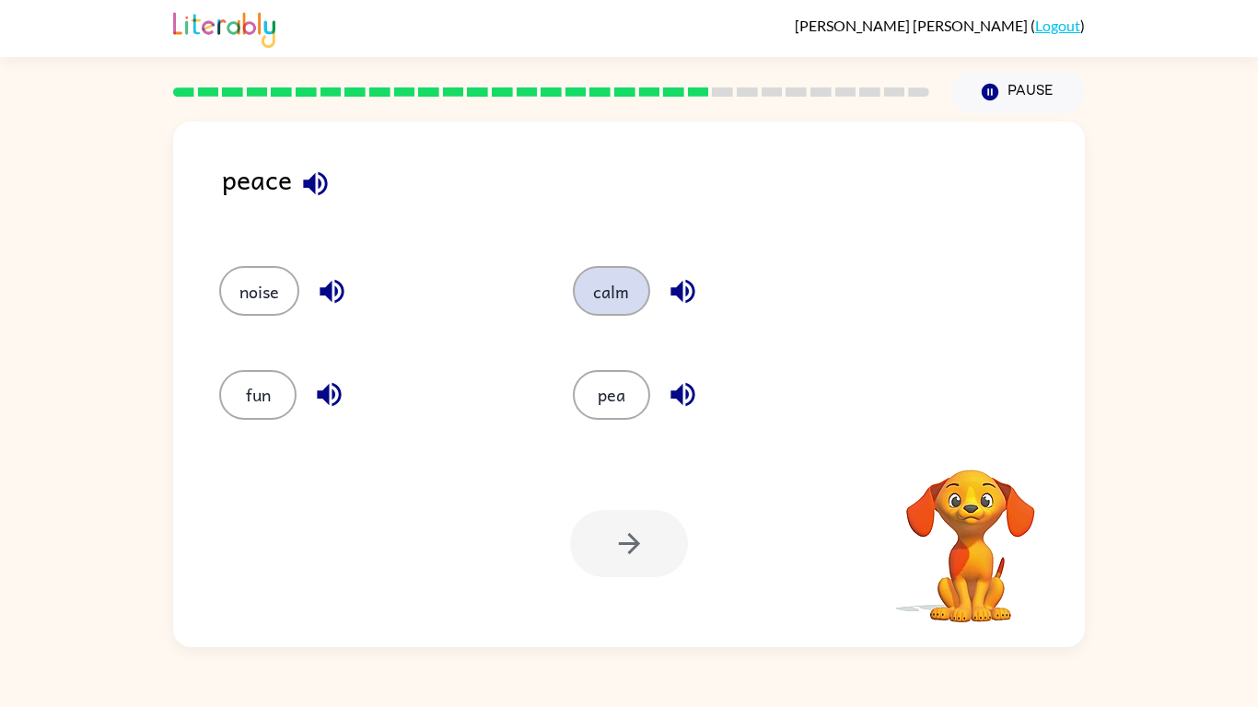
click at [622, 292] on button "calm" at bounding box center [611, 291] width 77 height 50
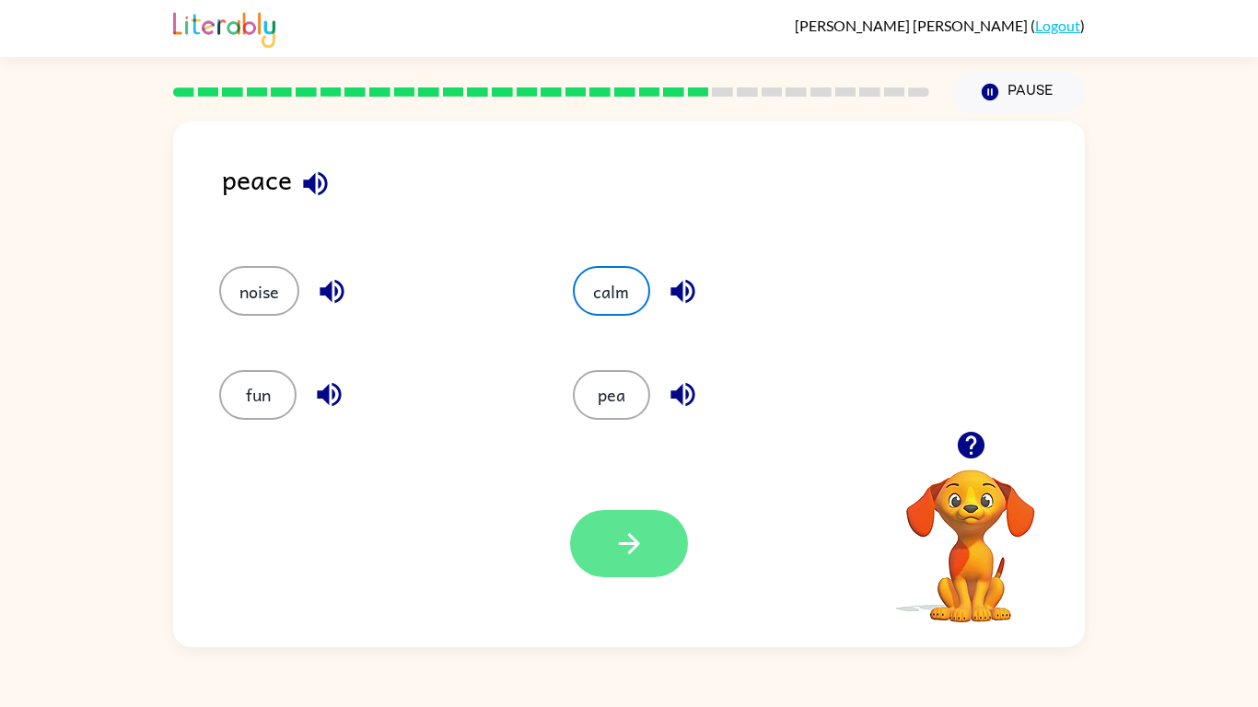
click at [611, 565] on button "button" at bounding box center [629, 543] width 118 height 67
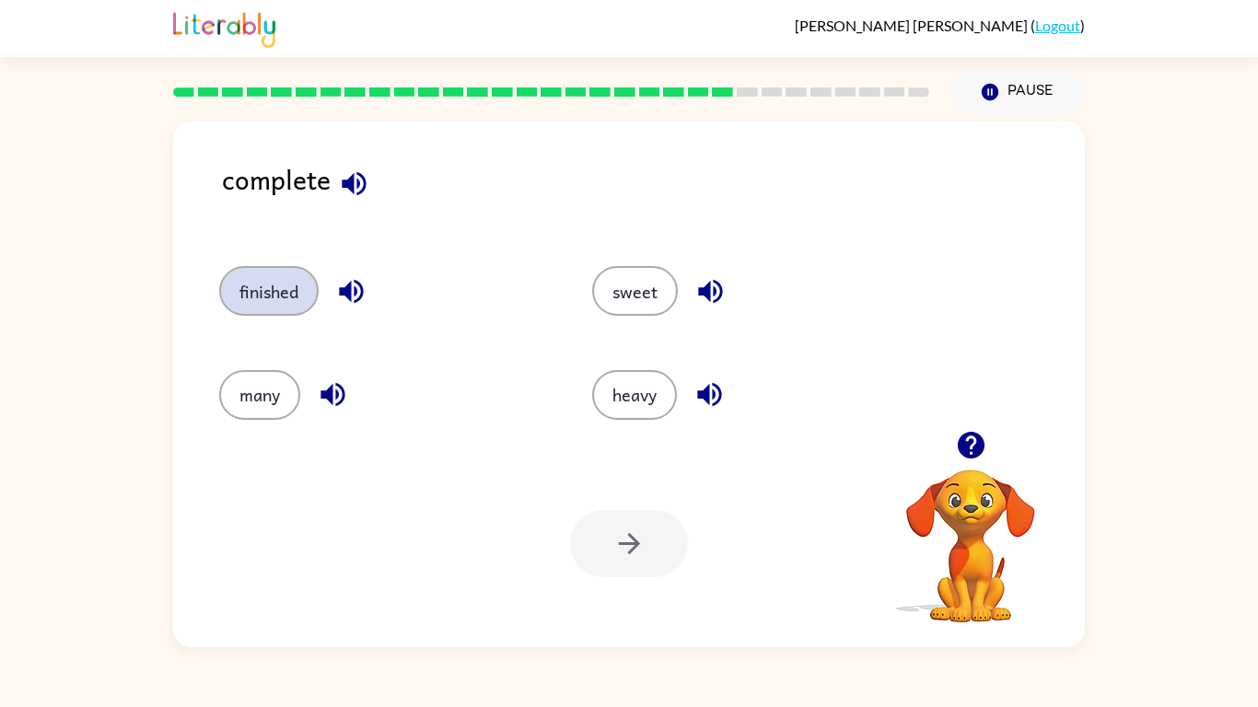
click at [223, 291] on button "finished" at bounding box center [268, 291] width 99 height 50
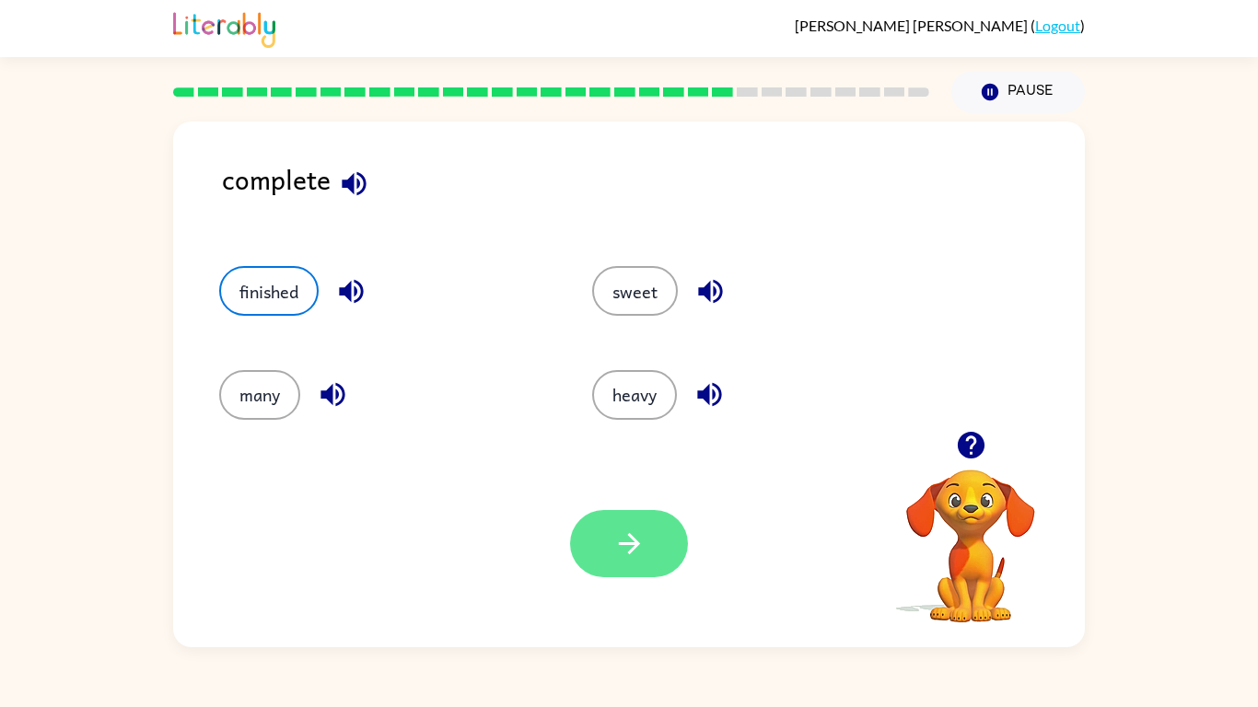
click at [668, 530] on button "button" at bounding box center [629, 543] width 118 height 67
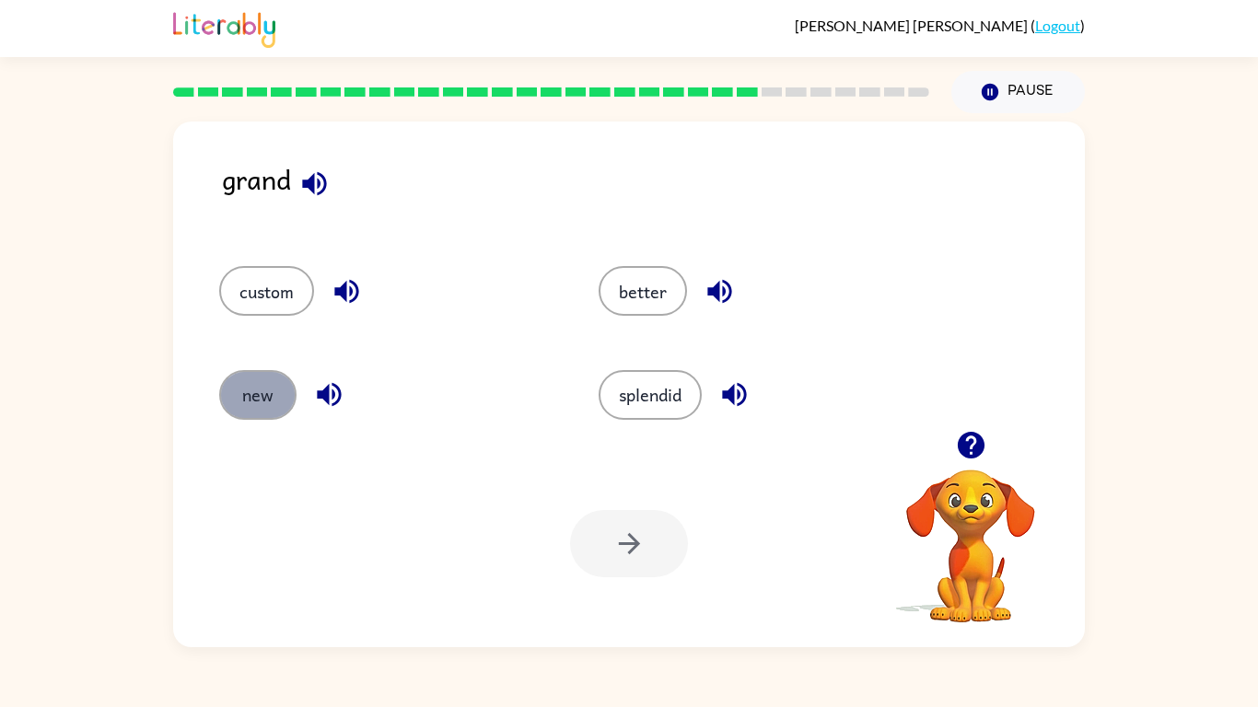
click at [253, 400] on button "new" at bounding box center [257, 395] width 77 height 50
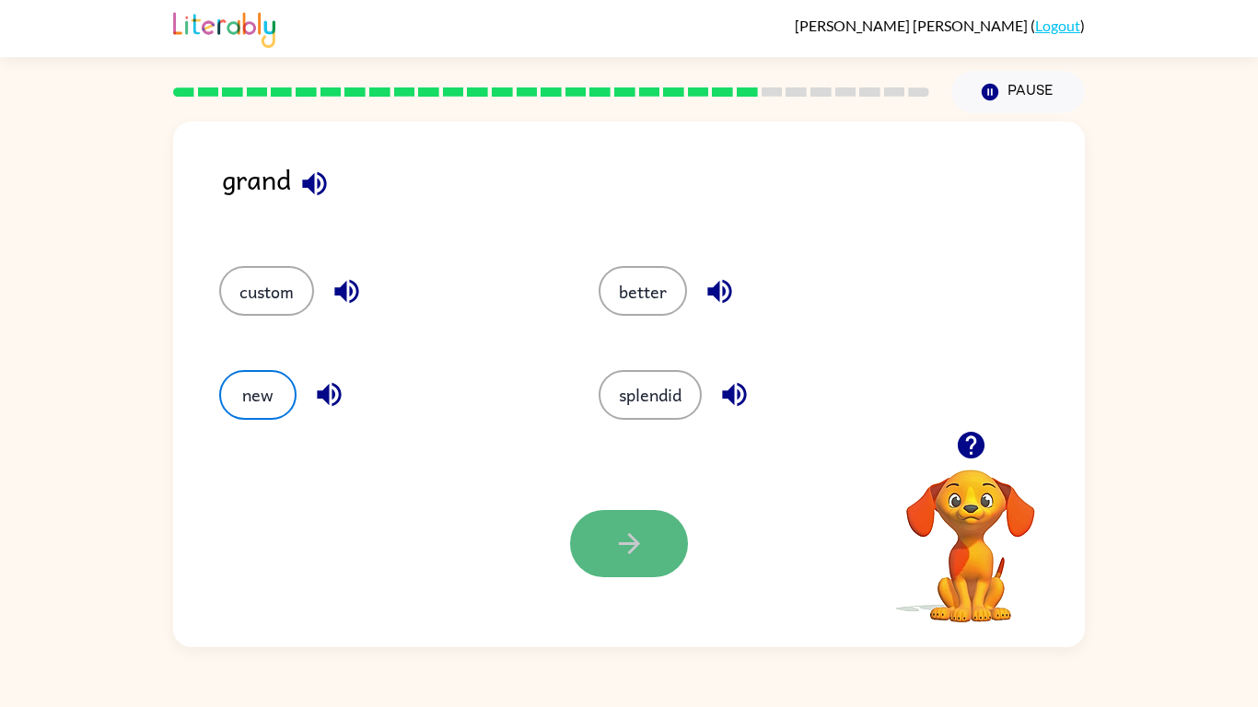
click at [651, 531] on button "button" at bounding box center [629, 543] width 118 height 67
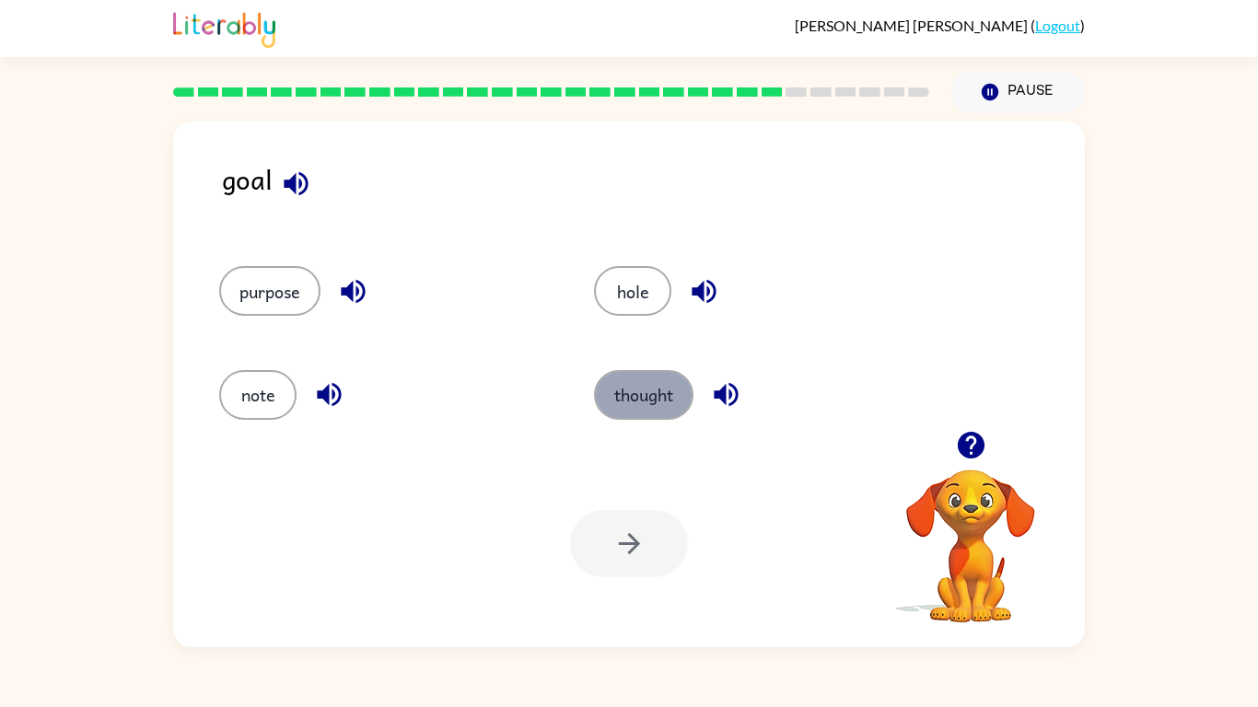
click at [678, 394] on button "thought" at bounding box center [643, 395] width 99 height 50
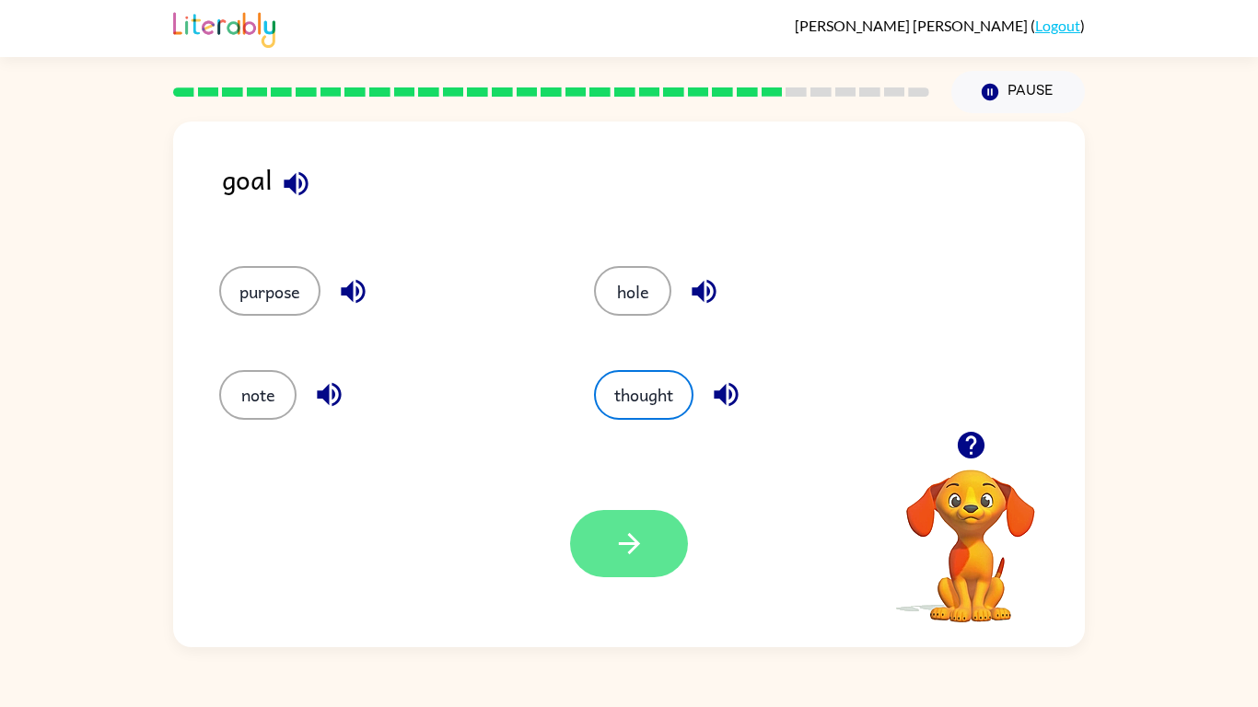
click at [630, 552] on icon "button" at bounding box center [628, 543] width 21 height 21
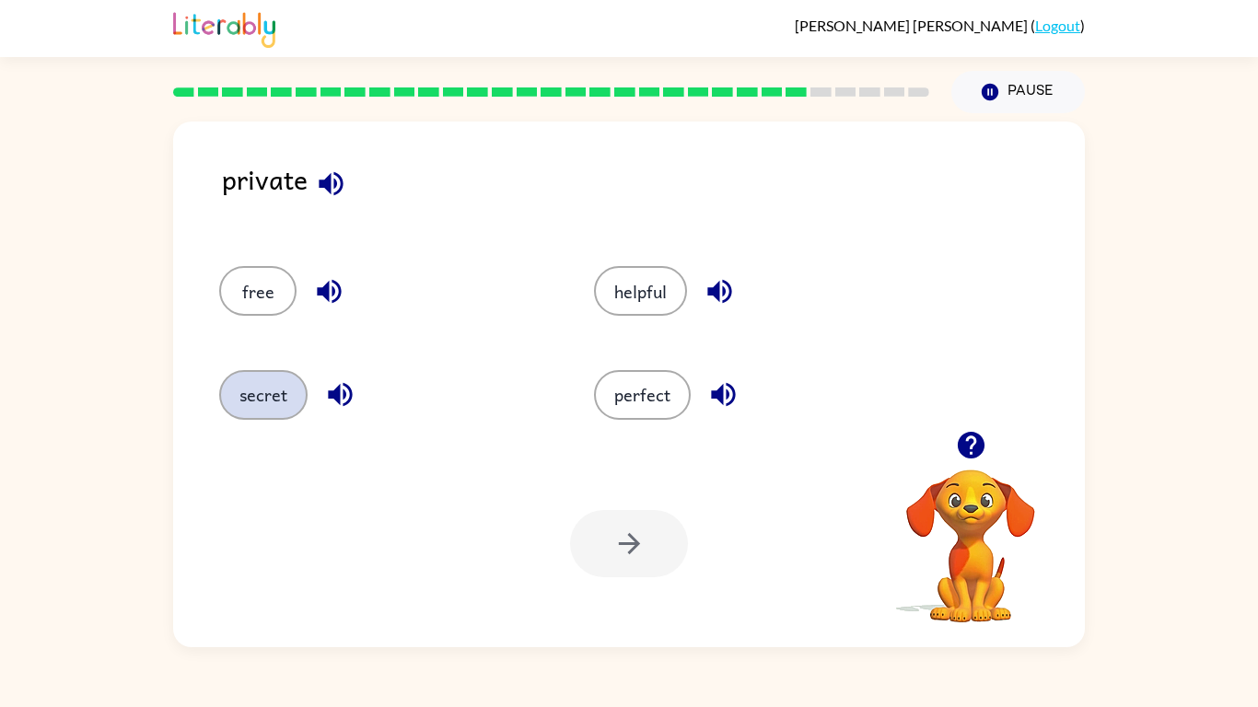
click at [280, 398] on button "secret" at bounding box center [263, 395] width 88 height 50
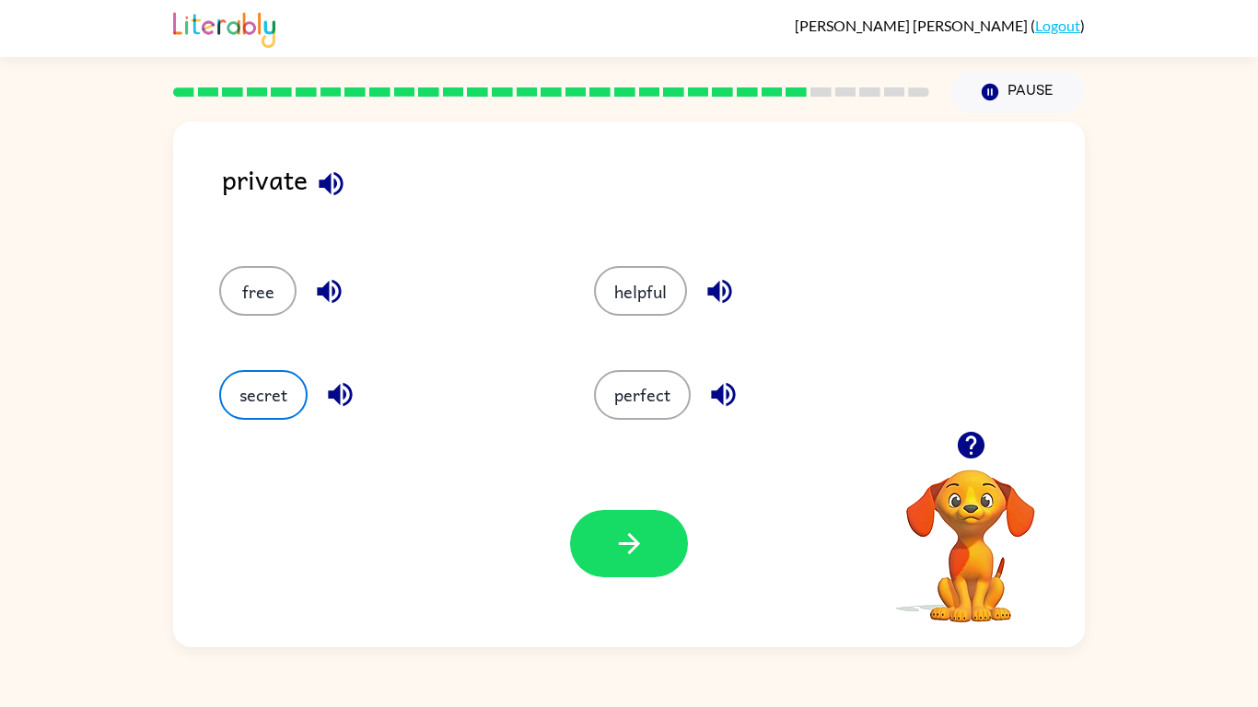
click at [629, 577] on div "Your browser must support playing .mp4 files to use Literably. Please try using…" at bounding box center [629, 543] width 912 height 207
click at [629, 571] on button "button" at bounding box center [629, 543] width 118 height 67
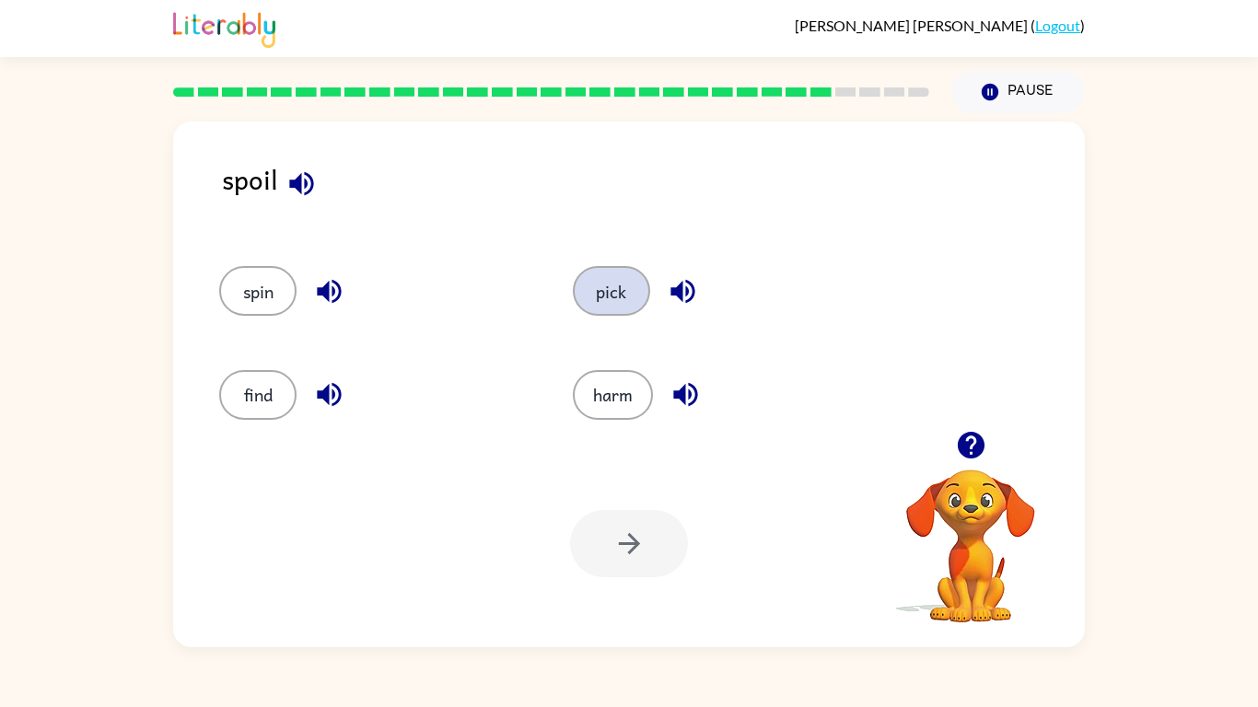
click at [600, 284] on button "pick" at bounding box center [611, 291] width 77 height 50
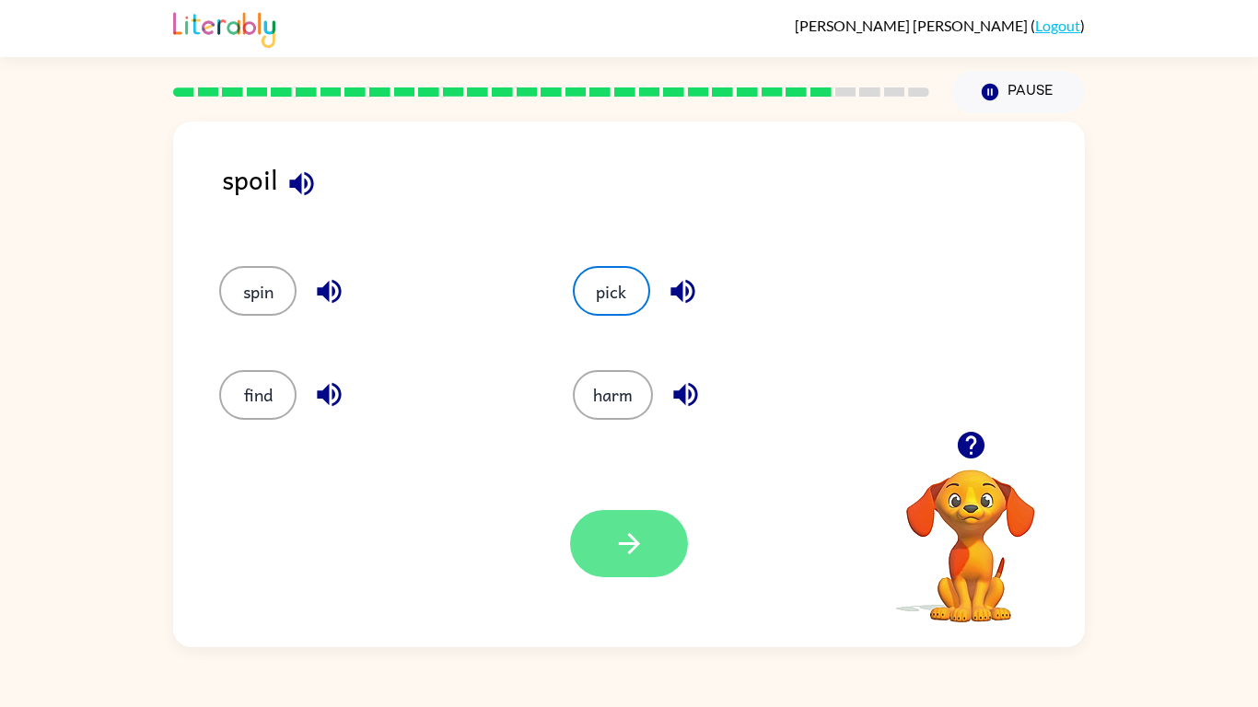
click at [615, 569] on button "button" at bounding box center [629, 543] width 118 height 67
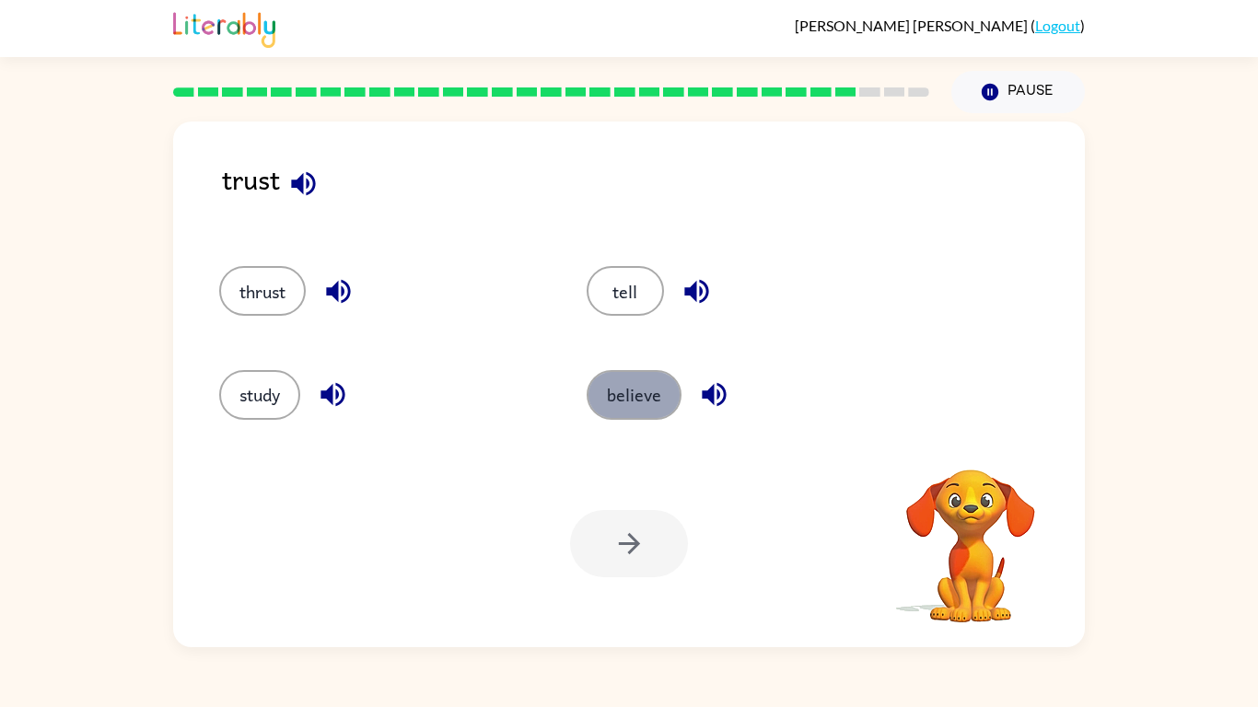
click at [658, 399] on button "believe" at bounding box center [634, 395] width 95 height 50
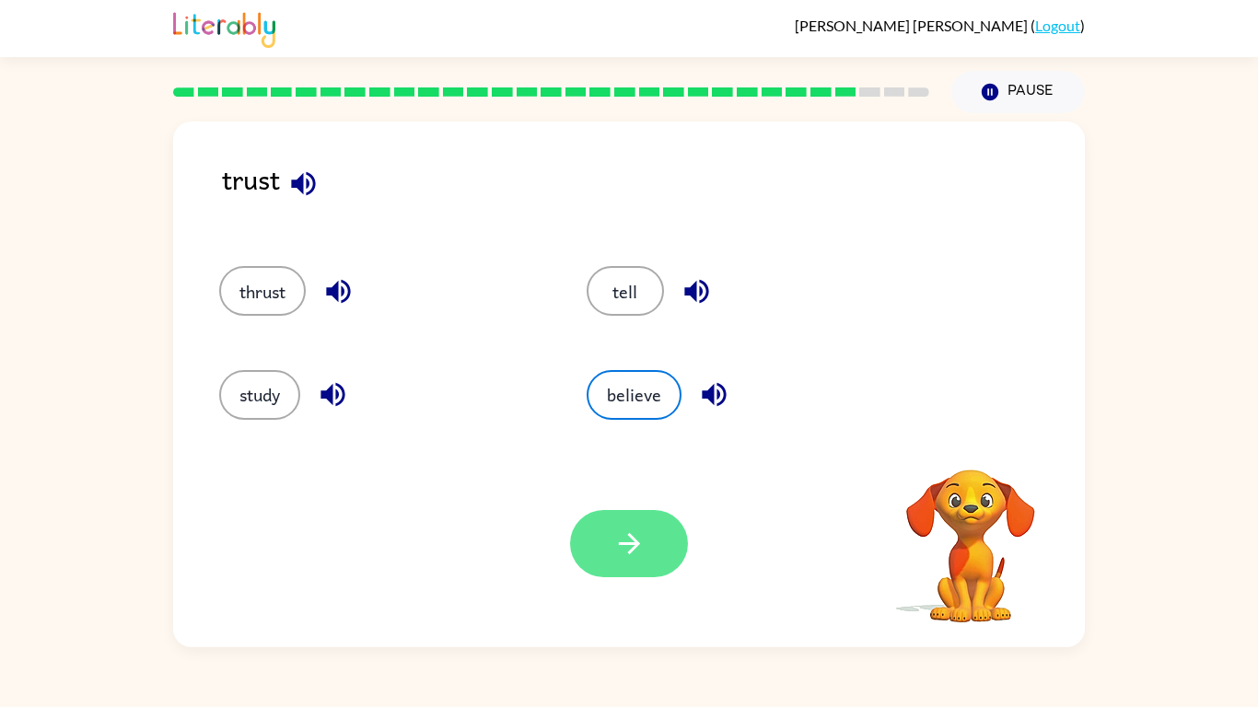
click at [630, 535] on icon "button" at bounding box center [628, 543] width 21 height 21
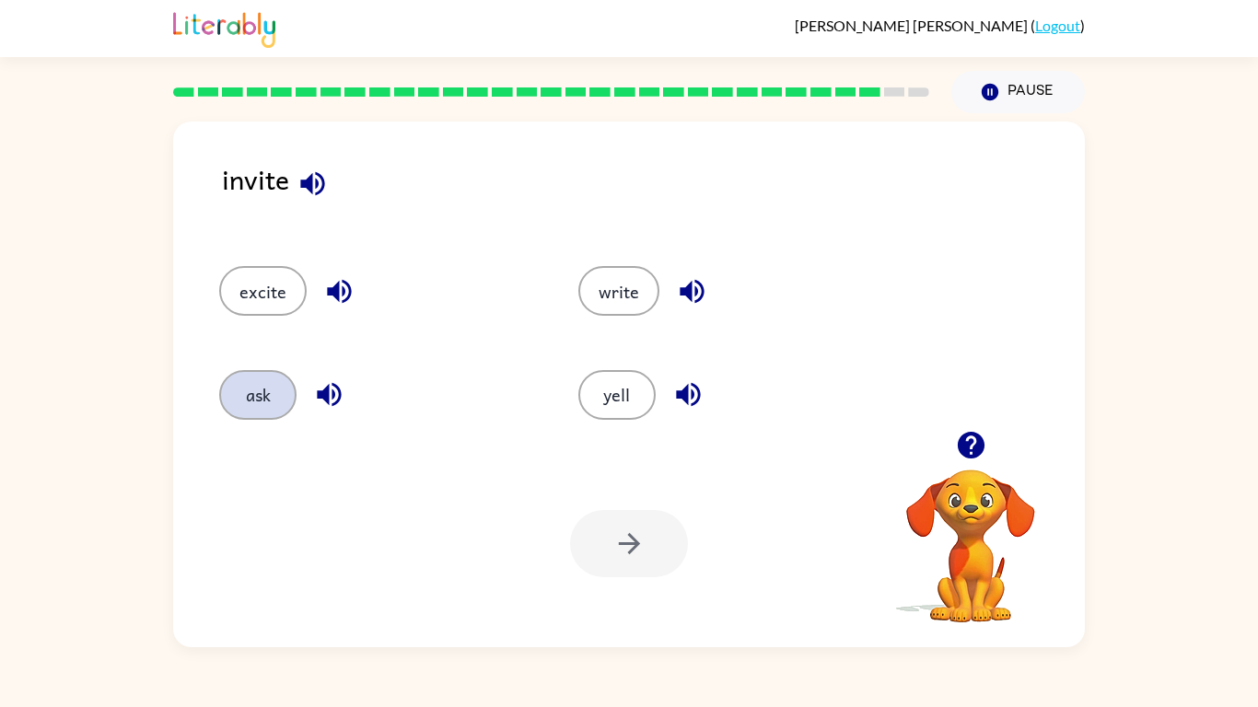
click at [238, 387] on button "ask" at bounding box center [257, 395] width 77 height 50
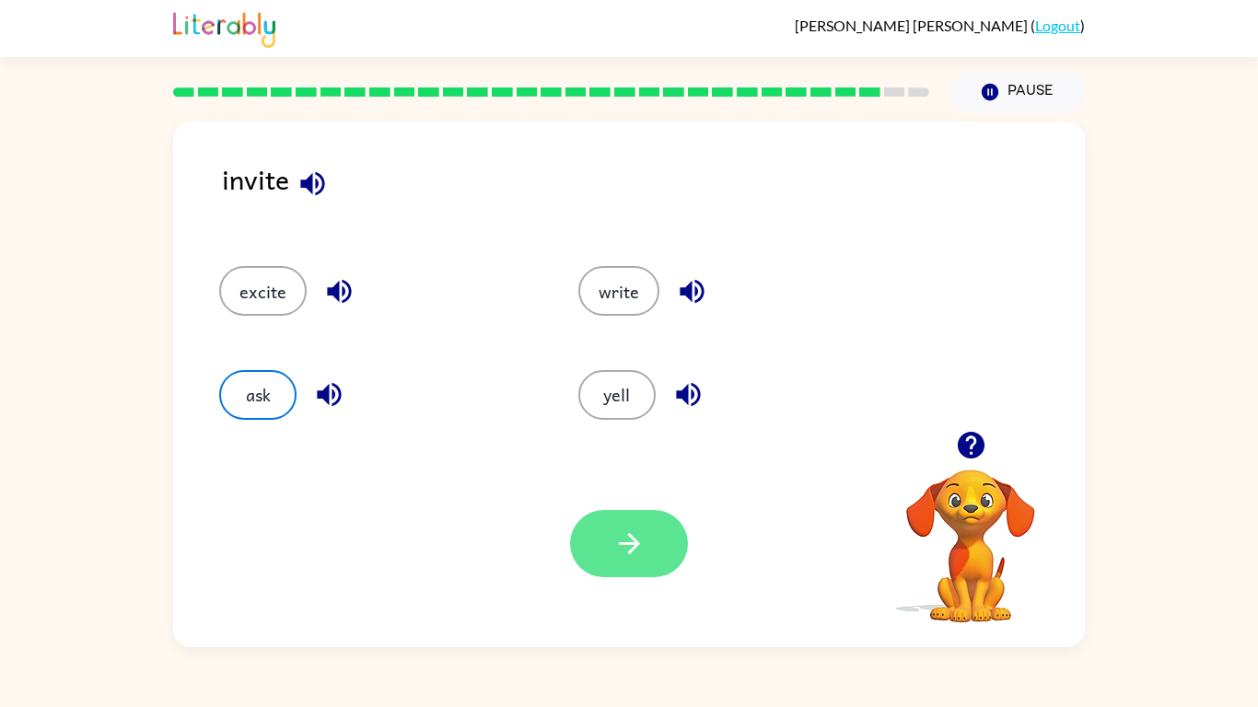
click at [644, 522] on button "button" at bounding box center [629, 543] width 118 height 67
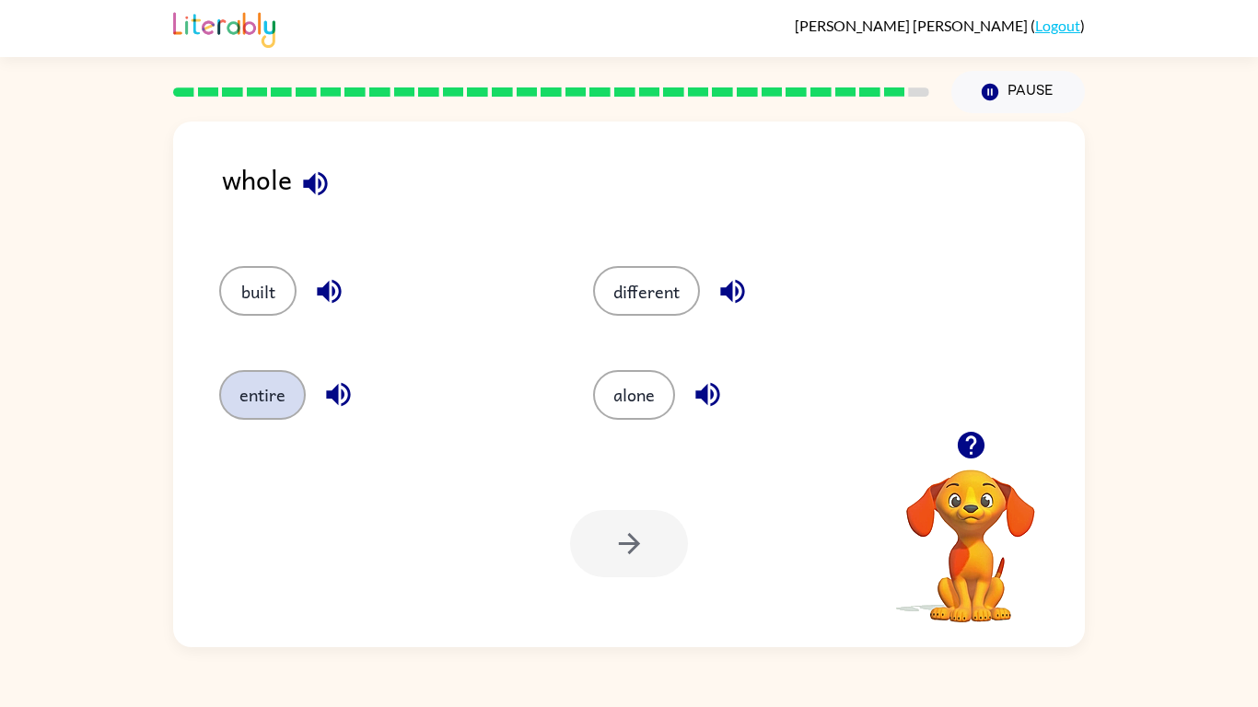
click at [274, 396] on button "entire" at bounding box center [262, 395] width 87 height 50
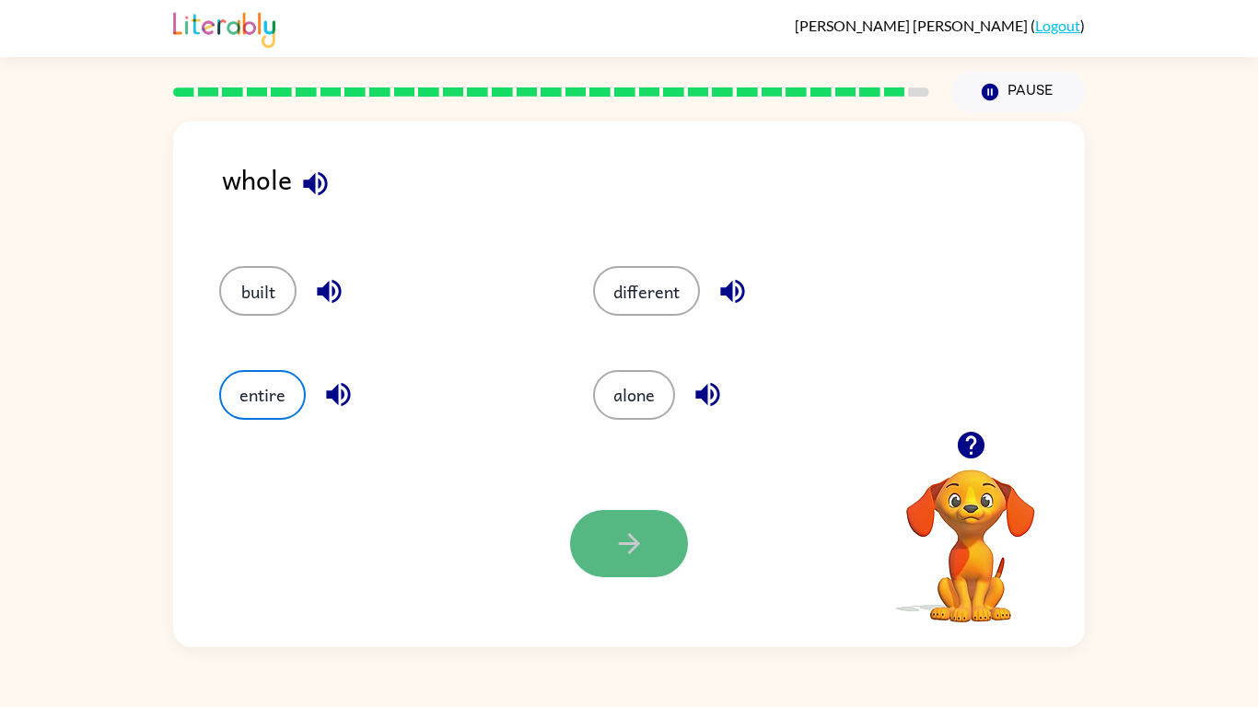
click at [648, 569] on button "button" at bounding box center [629, 543] width 118 height 67
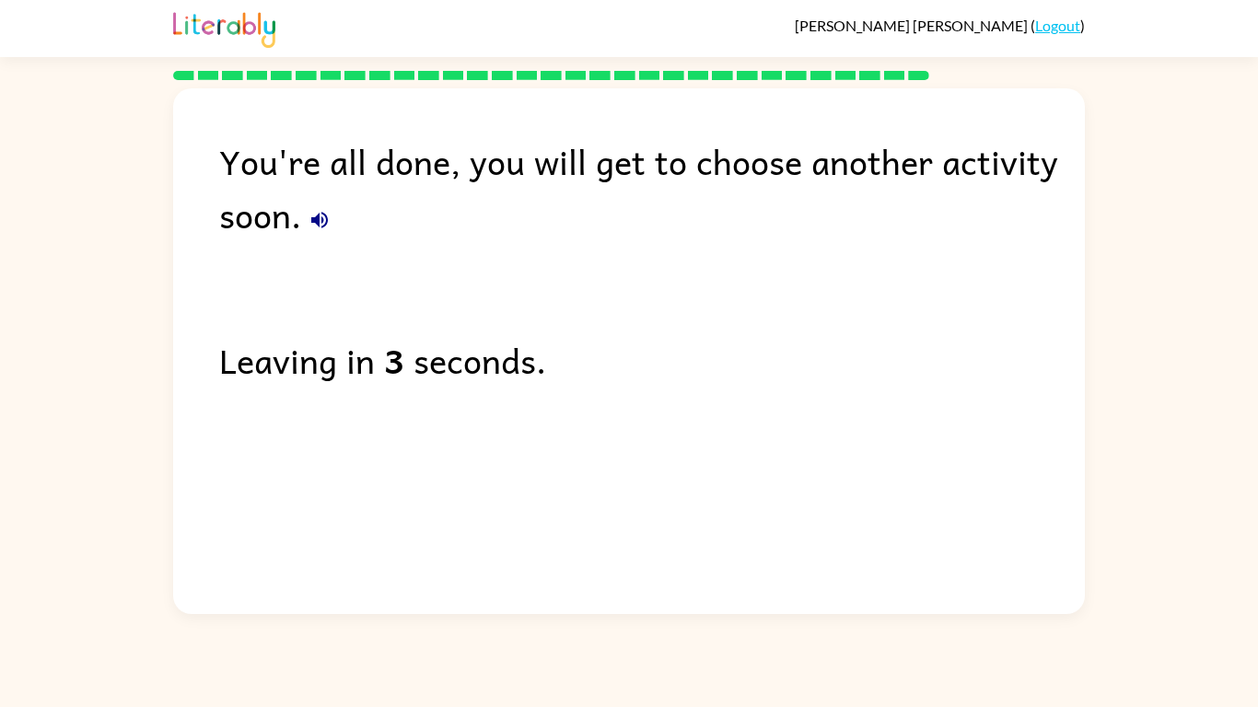
click at [319, 220] on icon "button" at bounding box center [319, 220] width 17 height 17
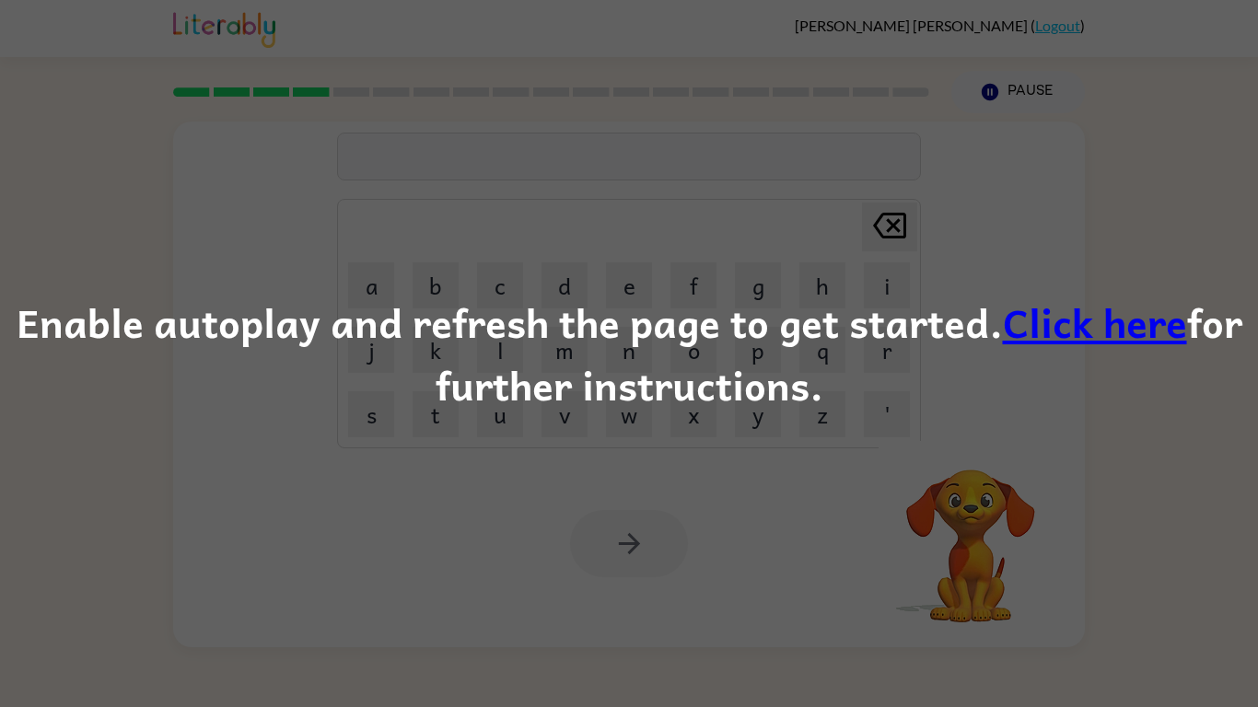
click at [665, 393] on div "Enable autoplay and refresh the page to get started. Click here for further ins…" at bounding box center [629, 353] width 1258 height 125
click at [896, 455] on div "Enable autoplay and refresh the page to get started. Click here for further ins…" at bounding box center [629, 353] width 1258 height 707
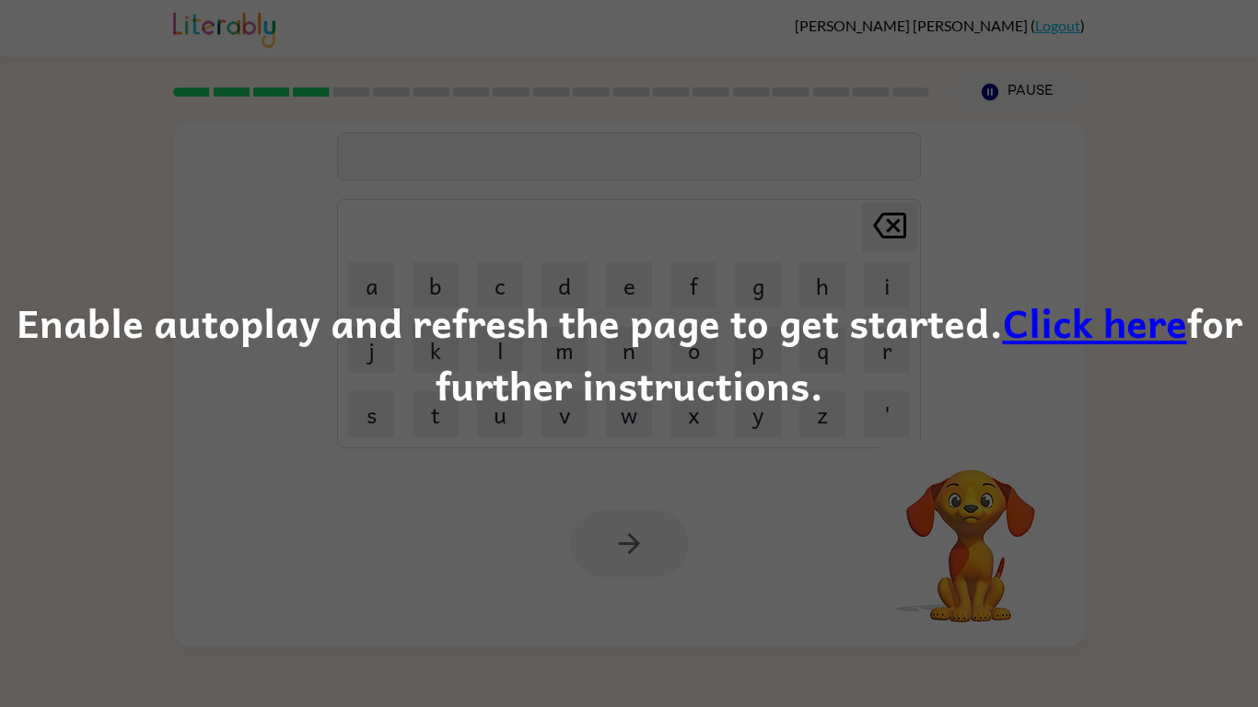
click at [896, 455] on div "Enable autoplay and refresh the page to get started. Click here for further ins…" at bounding box center [629, 353] width 1258 height 707
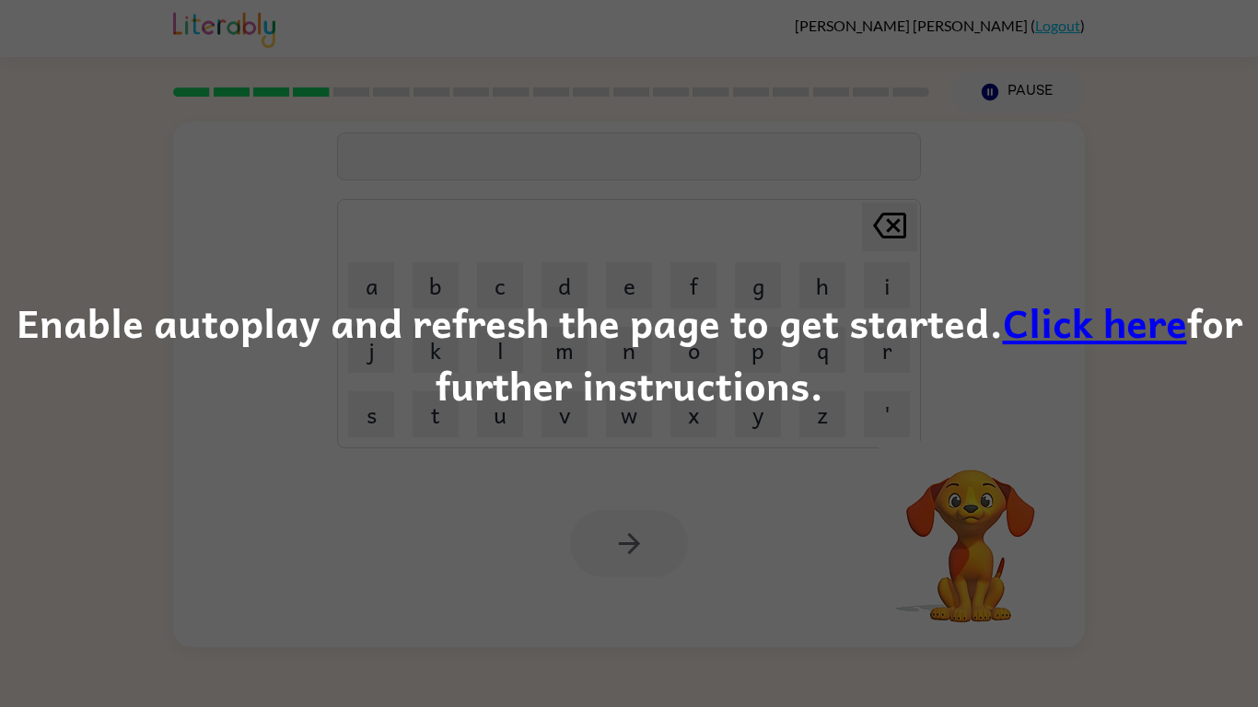
click at [896, 458] on div "Enable autoplay and refresh the page to get started. Click here for further ins…" at bounding box center [629, 353] width 1258 height 707
click at [743, 473] on div "Enable autoplay and refresh the page to get started. Click here for further ins…" at bounding box center [629, 353] width 1258 height 707
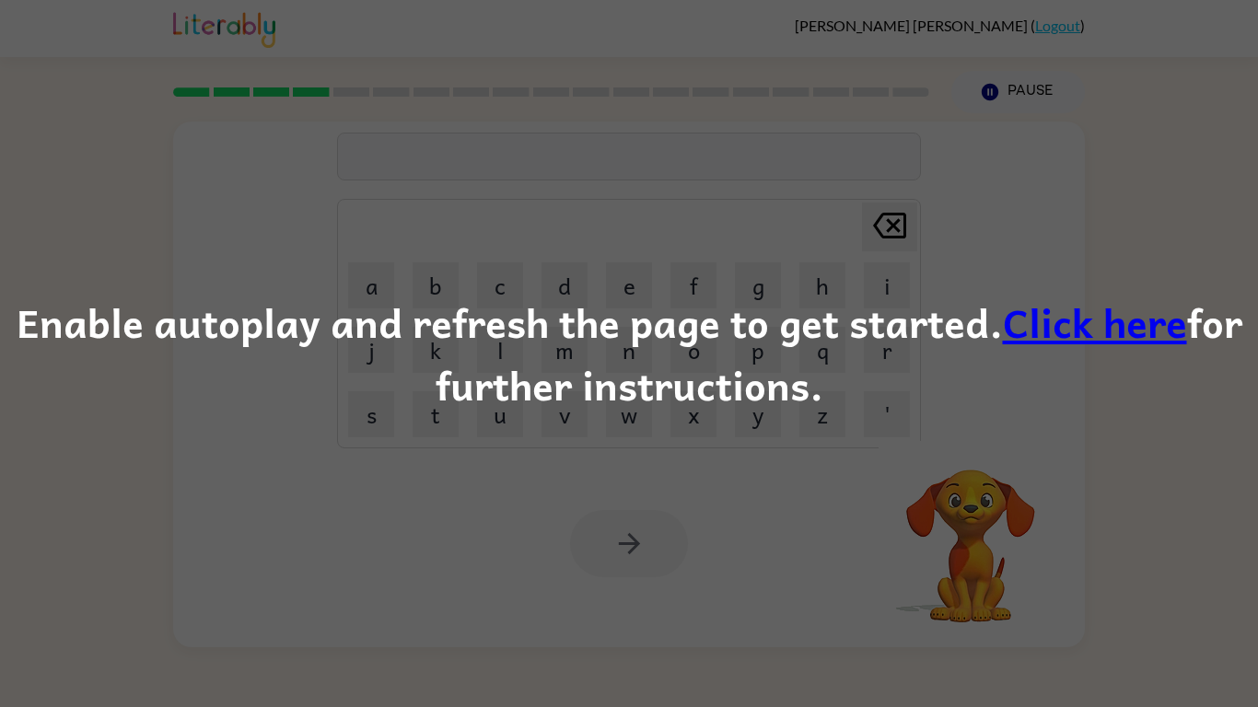
drag, startPoint x: 743, startPoint y: 473, endPoint x: 716, endPoint y: 436, distance: 45.5
click at [716, 436] on div "Enable autoplay and refresh the page to get started. Click here for further ins…" at bounding box center [629, 353] width 1258 height 707
drag, startPoint x: 716, startPoint y: 436, endPoint x: 1174, endPoint y: 438, distance: 457.6
click at [1174, 438] on div "Enable autoplay and refresh the page to get started. Click here for further ins…" at bounding box center [629, 353] width 1258 height 707
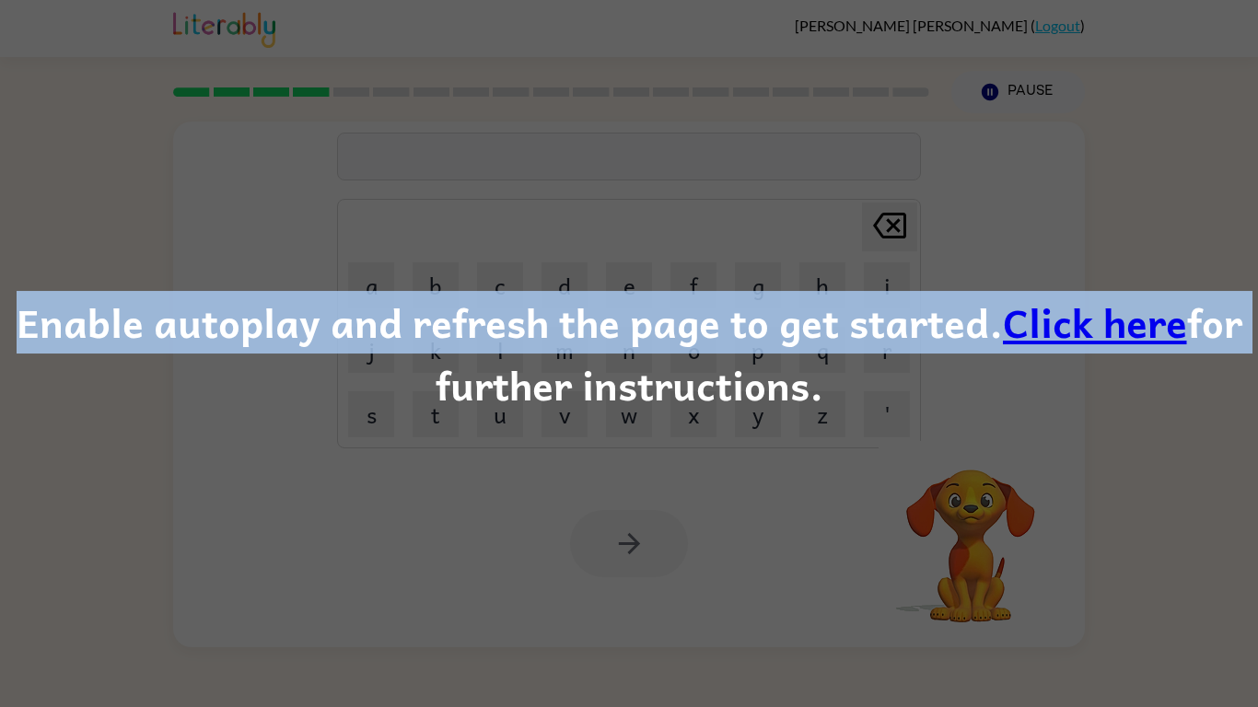
drag, startPoint x: 14, startPoint y: 343, endPoint x: 1257, endPoint y: 309, distance: 1243.5
click at [1257, 309] on div "Enable autoplay and refresh the page to get started. Click here for further ins…" at bounding box center [629, 353] width 1258 height 125
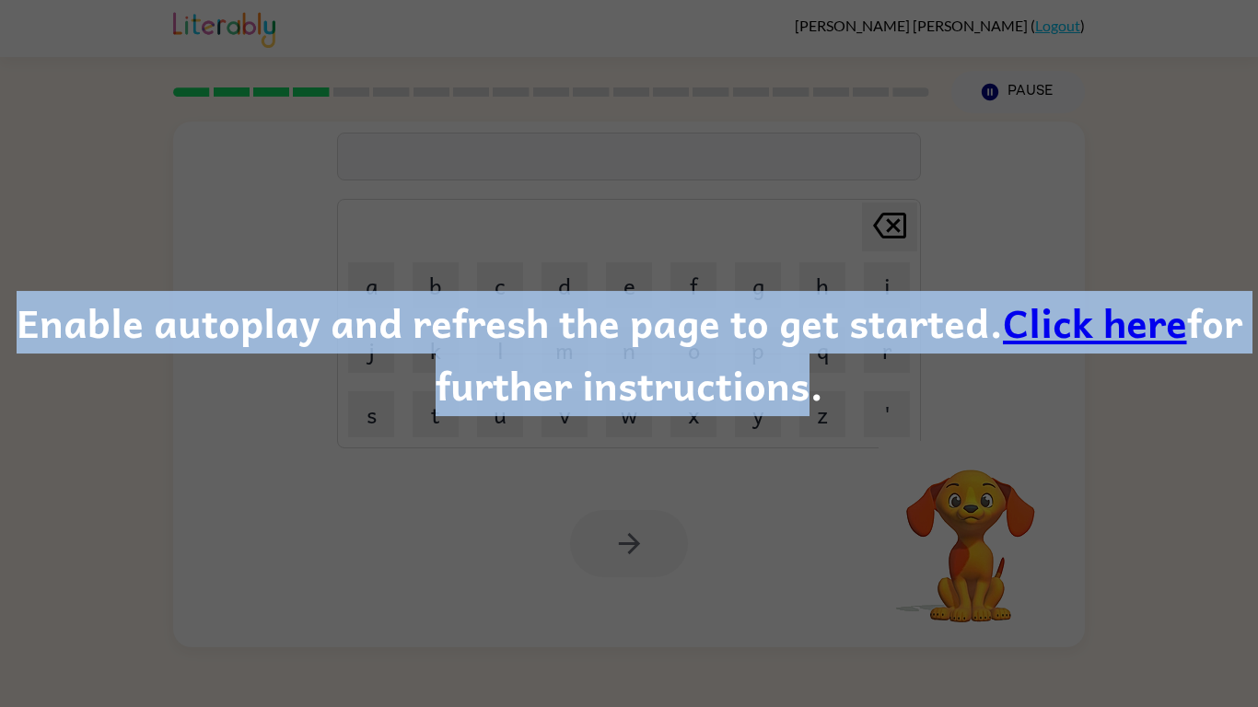
drag, startPoint x: 782, startPoint y: 383, endPoint x: 531, endPoint y: 224, distance: 296.8
click at [531, 224] on div "Enable autoplay and refresh the page to get started. Click here for further ins…" at bounding box center [629, 353] width 1258 height 707
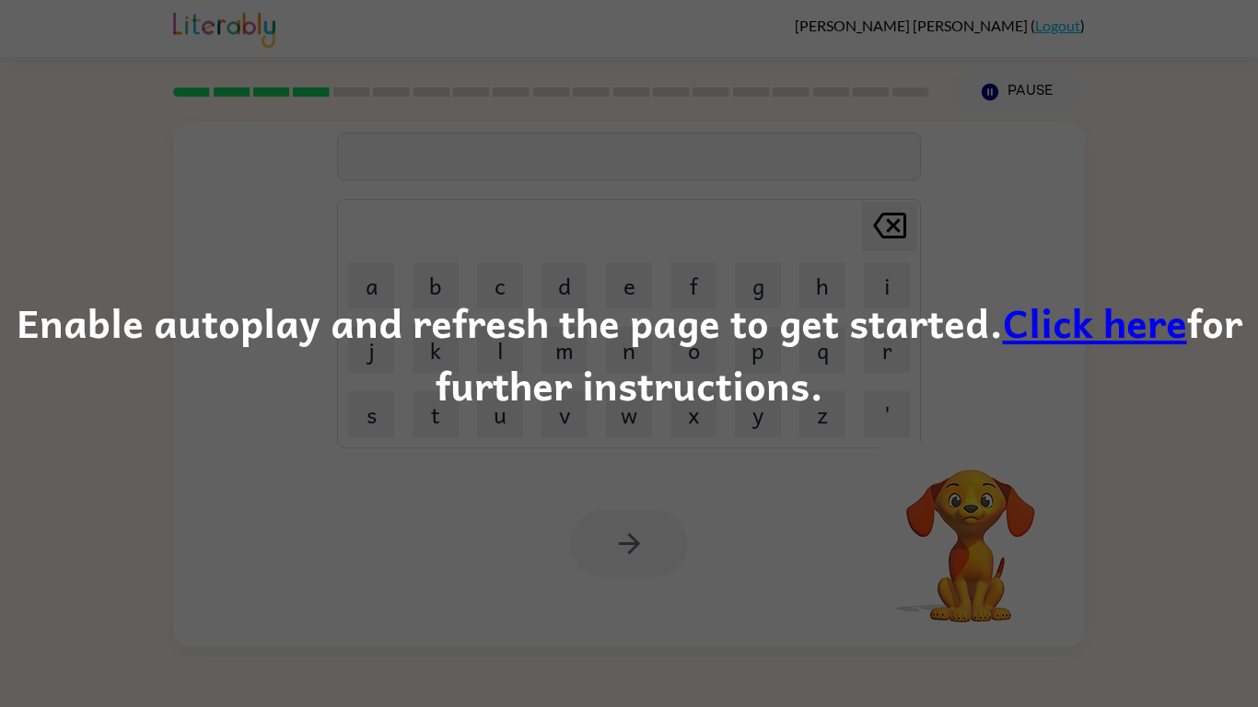
click at [854, 403] on div "Enable autoplay and refresh the page to get started. Click here for further ins…" at bounding box center [629, 353] width 1258 height 125
drag, startPoint x: 848, startPoint y: 402, endPoint x: 1254, endPoint y: 168, distance: 469.1
click at [1254, 168] on div "Enable autoplay and refresh the page to get started. Click here for further ins…" at bounding box center [629, 353] width 1258 height 707
click at [1253, 168] on div "Enable autoplay and refresh the page to get started. Click here for further ins…" at bounding box center [629, 353] width 1258 height 707
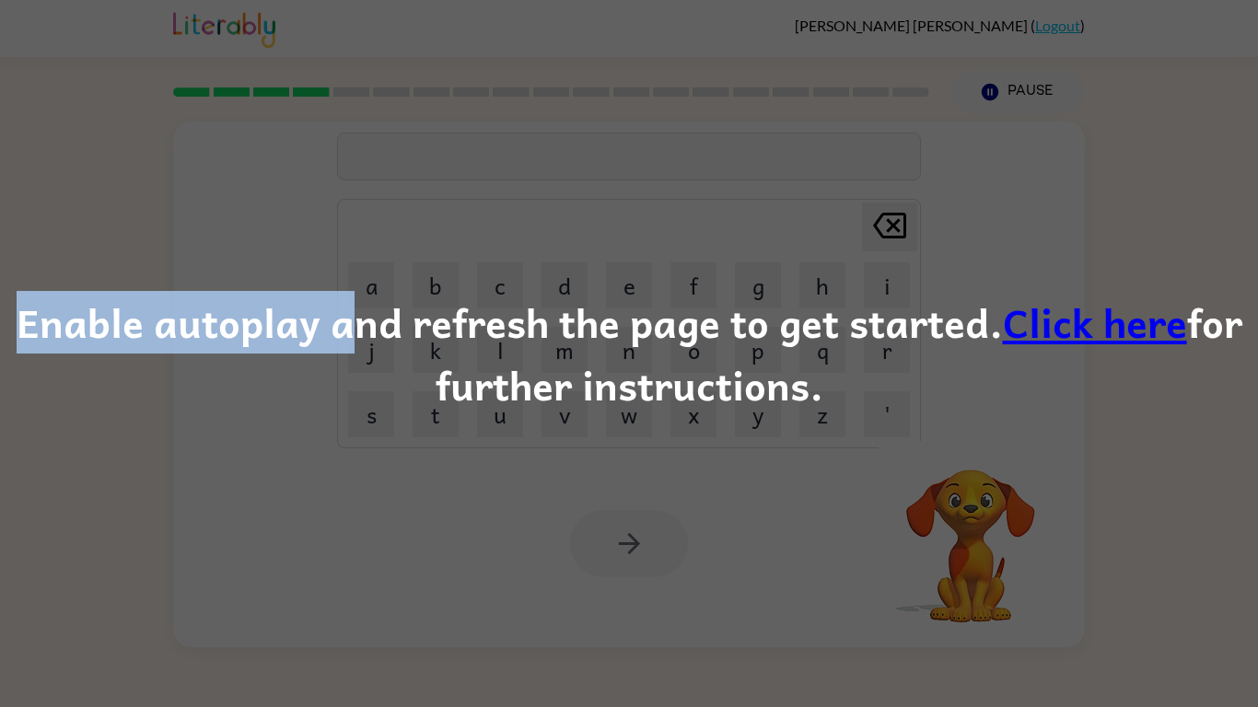
drag, startPoint x: 1253, startPoint y: 172, endPoint x: 336, endPoint y: 296, distance: 925.5
click at [336, 296] on div "Enable autoplay and refresh the page to get started. Click here for further ins…" at bounding box center [629, 353] width 1258 height 707
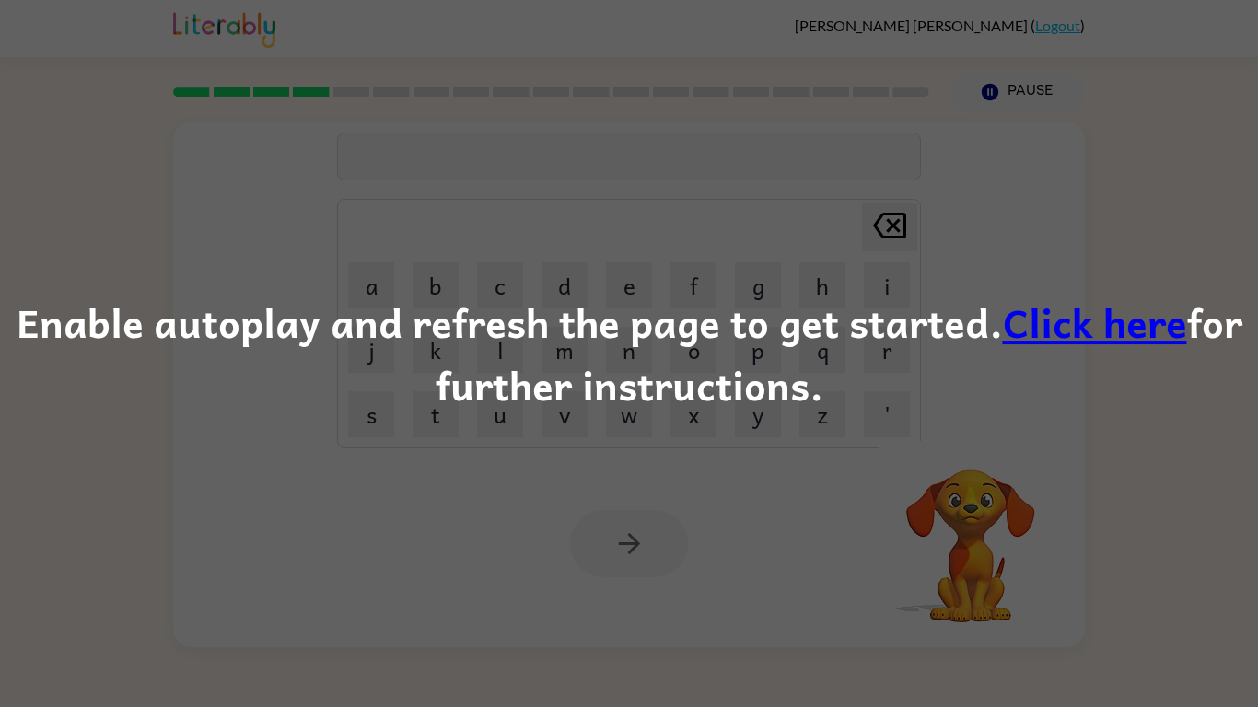
click at [1256, 347] on div "Enable autoplay and refresh the page to get started. Click here for further ins…" at bounding box center [629, 353] width 1258 height 125
click at [1153, 339] on link "Click here" at bounding box center [1095, 322] width 184 height 62
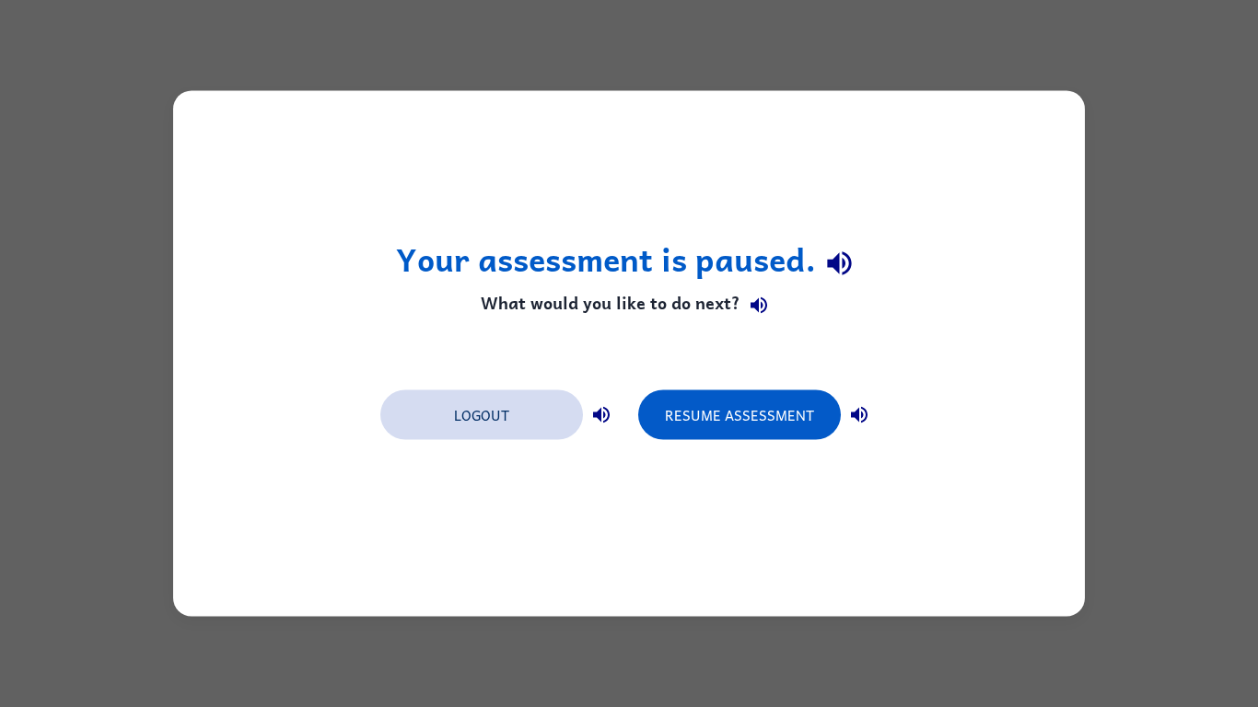
click at [548, 409] on button "Logout" at bounding box center [481, 415] width 203 height 50
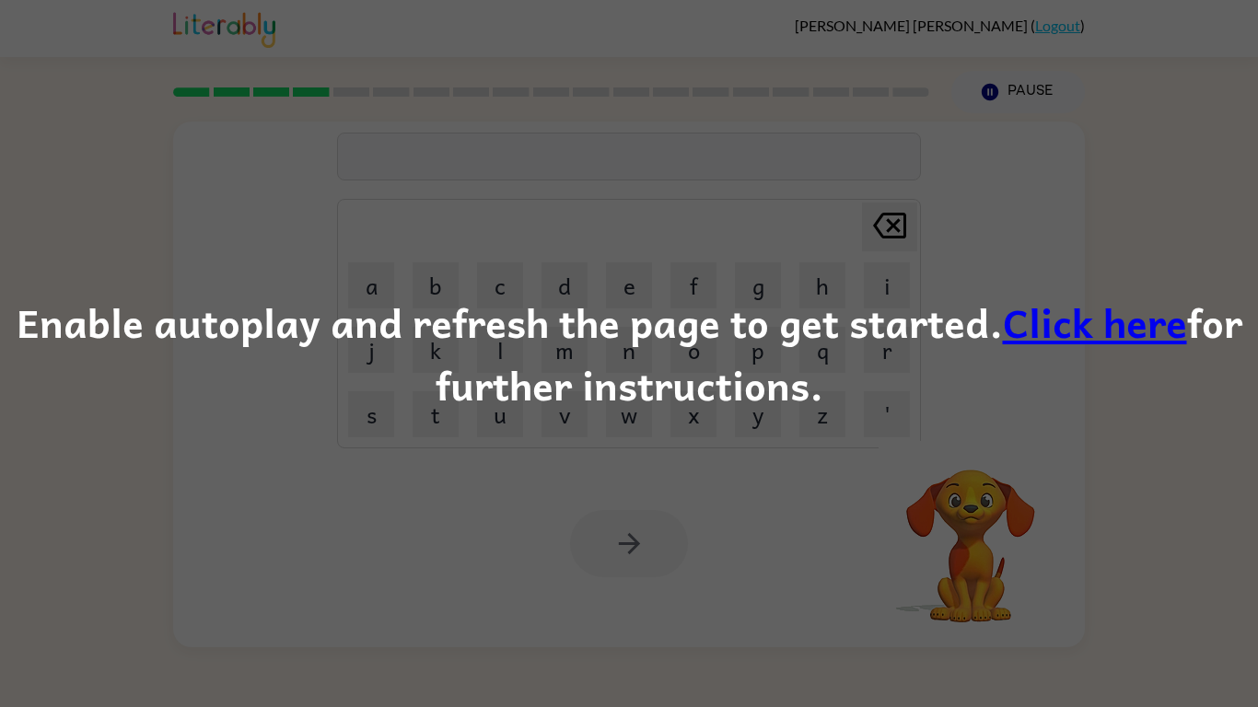
click at [1087, 324] on link "Click here" at bounding box center [1095, 322] width 184 height 62
